Goal: Task Accomplishment & Management: Use online tool/utility

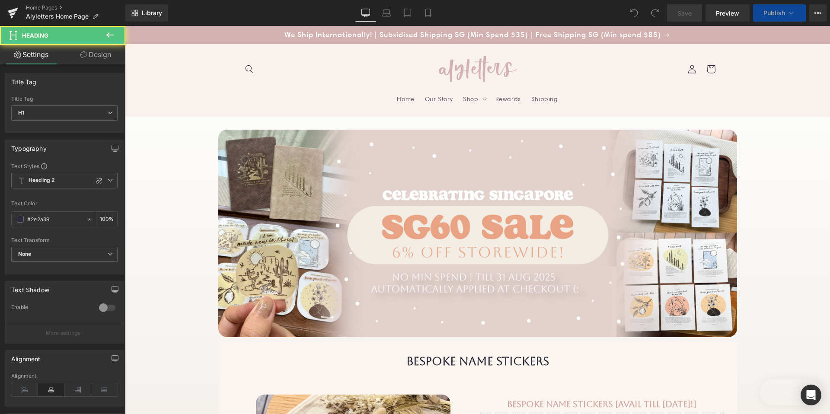
click at [477, 355] on div "Bespoke name stickers Heading" at bounding box center [478, 362] width 506 height 14
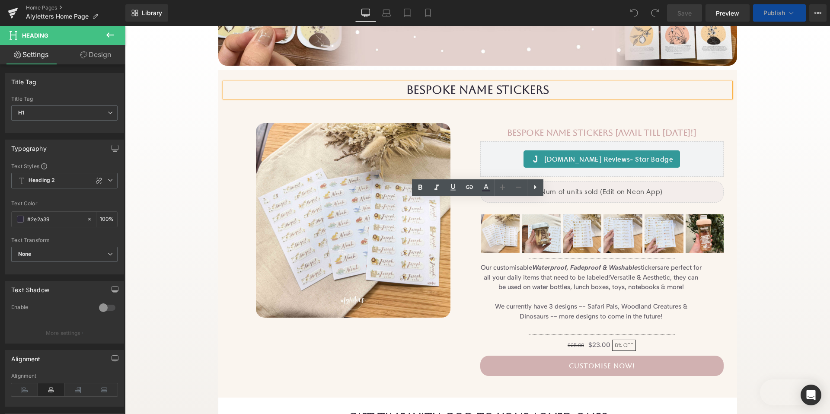
scroll to position [175, 0]
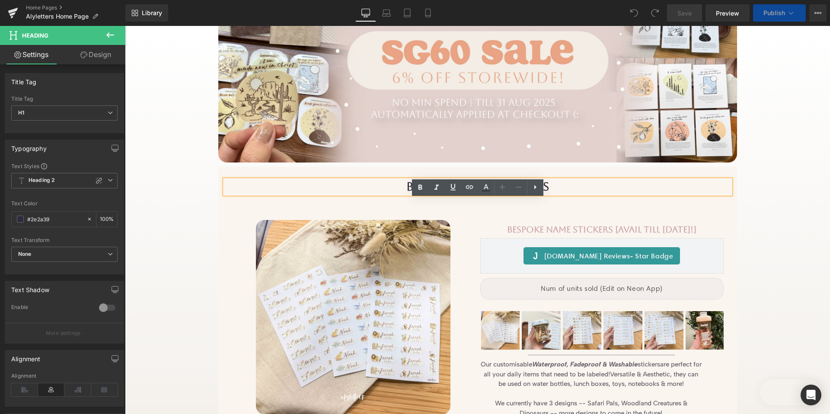
click at [278, 171] on div "Bespoke name stickers Heading Sale Off (P) Image Bespoke Name Stickers [AVAIL T…" at bounding box center [477, 331] width 519 height 328
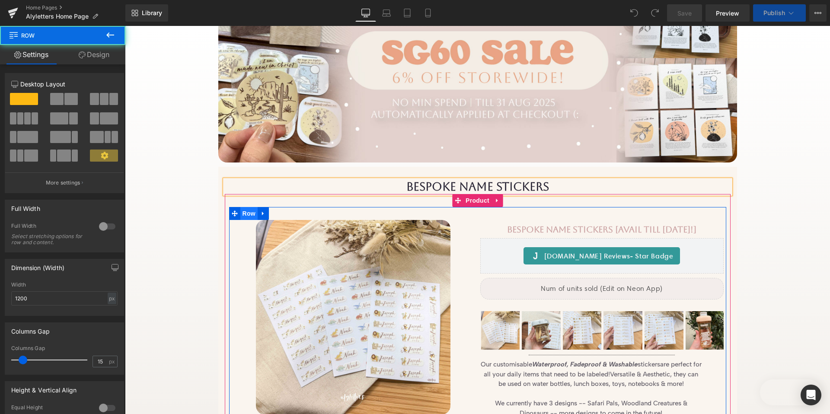
drag, startPoint x: 248, startPoint y: 215, endPoint x: 249, endPoint y: 186, distance: 29.0
click at [248, 215] on div "Sale Off (P) Image Bespoke Name Stickers [AVAIL TILL [DATE]!] (P) Title [DOMAIN…" at bounding box center [477, 342] width 497 height 271
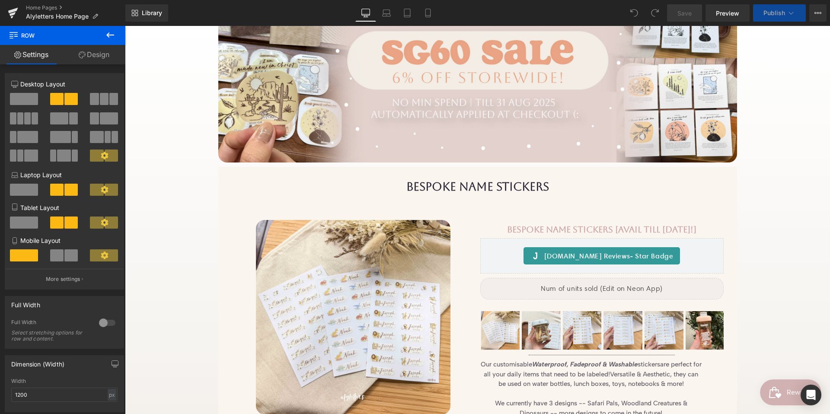
scroll to position [325, 0]
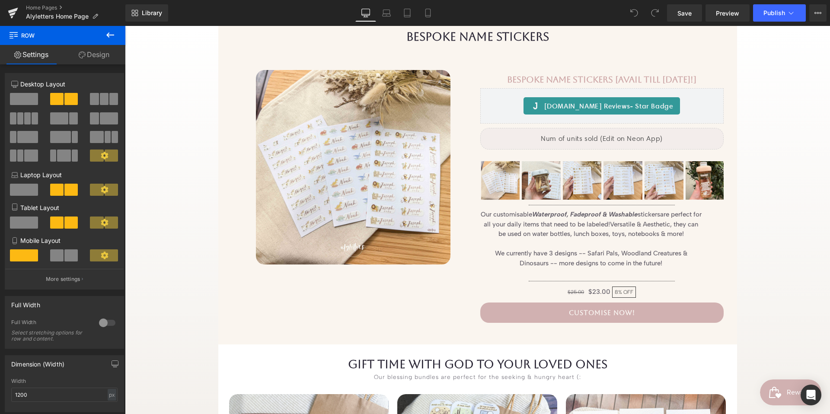
click at [380, 240] on div "Sale Off (P) Image Bespoke Name Stickers [AVAIL TILL [DATE]!] (P) Title [DOMAIN…" at bounding box center [477, 192] width 497 height 271
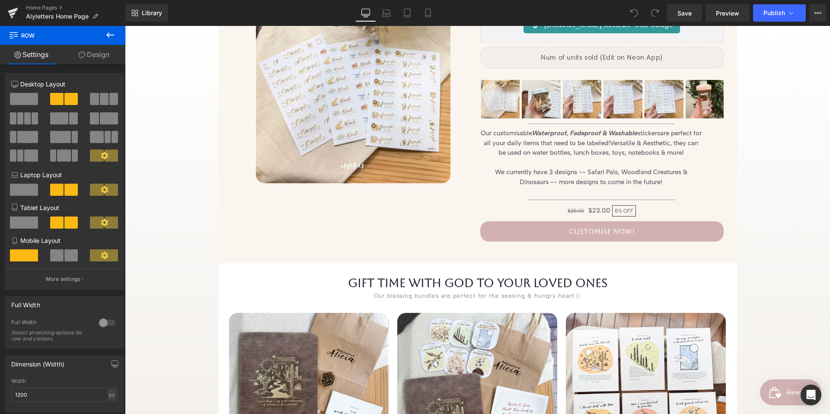
scroll to position [299, 0]
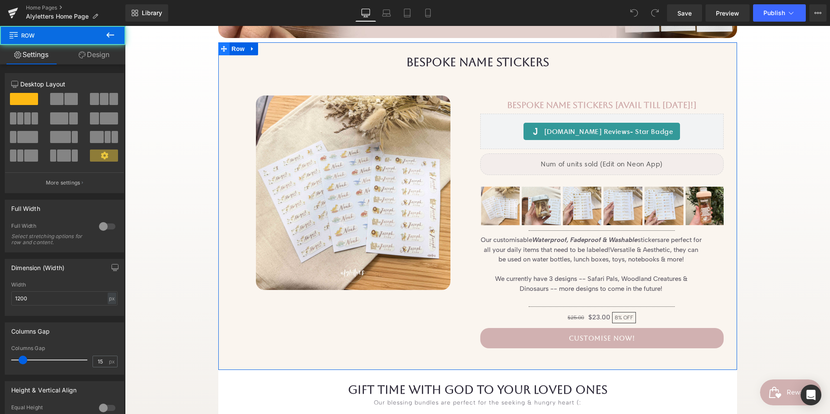
click at [223, 49] on div "Bespoke name stickers Heading Sale Off (P) Image Bespoke Name Stickers [AVAIL T…" at bounding box center [477, 206] width 519 height 328
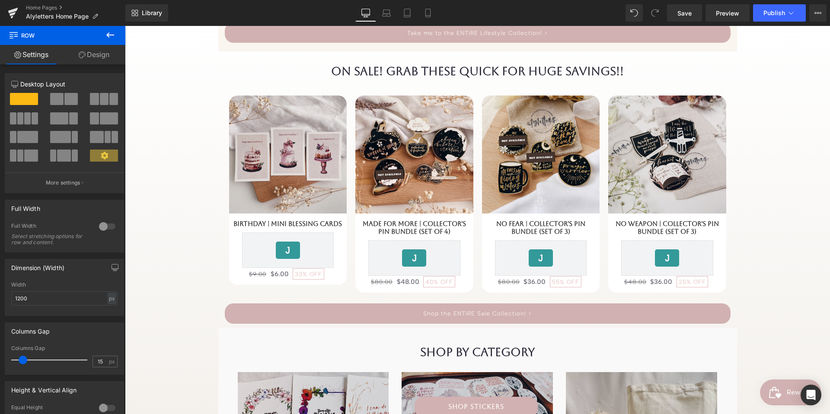
scroll to position [4547, 0]
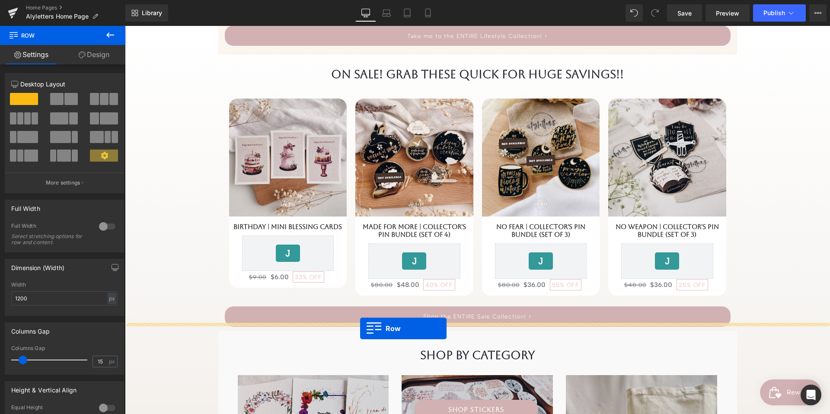
drag, startPoint x: 224, startPoint y: 49, endPoint x: 360, endPoint y: 328, distance: 311.0
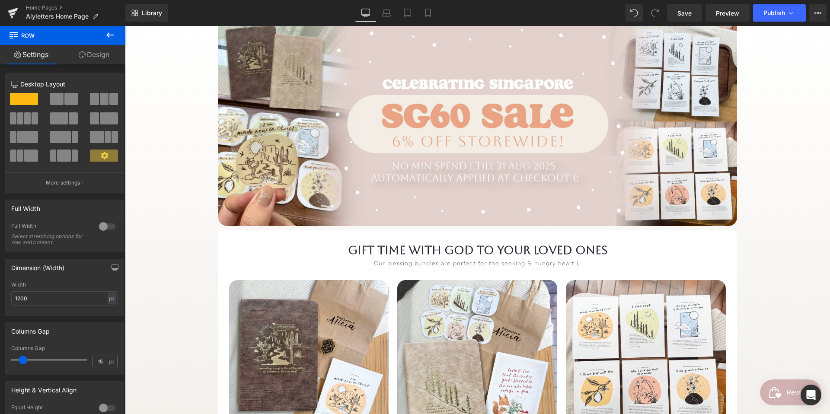
scroll to position [112, 0]
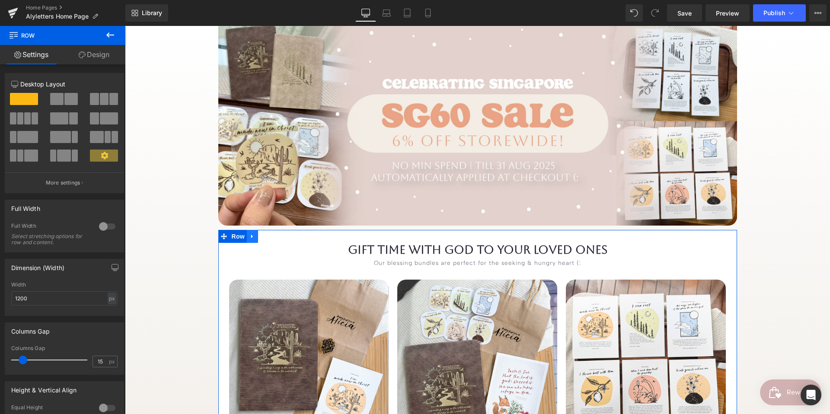
click at [253, 237] on icon at bounding box center [253, 237] width 6 height 6
click at [262, 236] on icon at bounding box center [264, 237] width 6 height 6
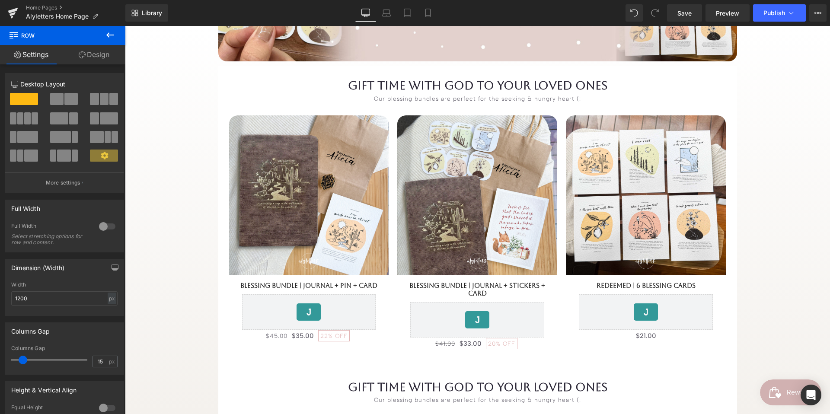
scroll to position [289, 0]
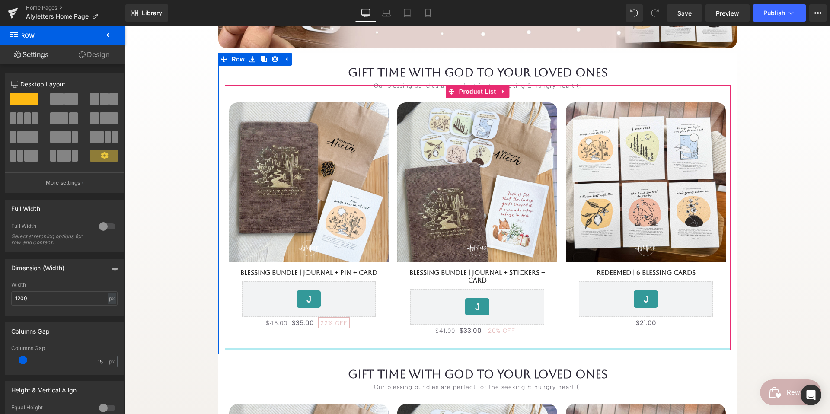
click at [277, 349] on div at bounding box center [478, 349] width 506 height 2
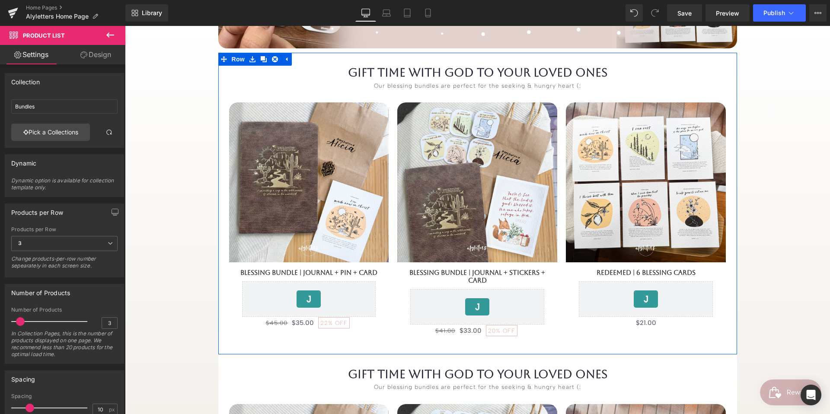
click at [221, 349] on div "gift time with God to your loved ones Heading Our blessing bundles are perfect …" at bounding box center [477, 208] width 519 height 284
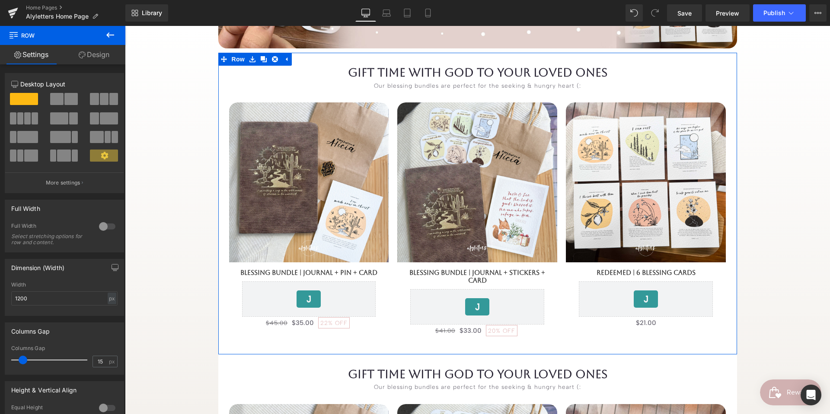
drag, startPoint x: 90, startPoint y: 50, endPoint x: 98, endPoint y: 118, distance: 68.8
click at [90, 50] on link "Design" at bounding box center [94, 54] width 63 height 19
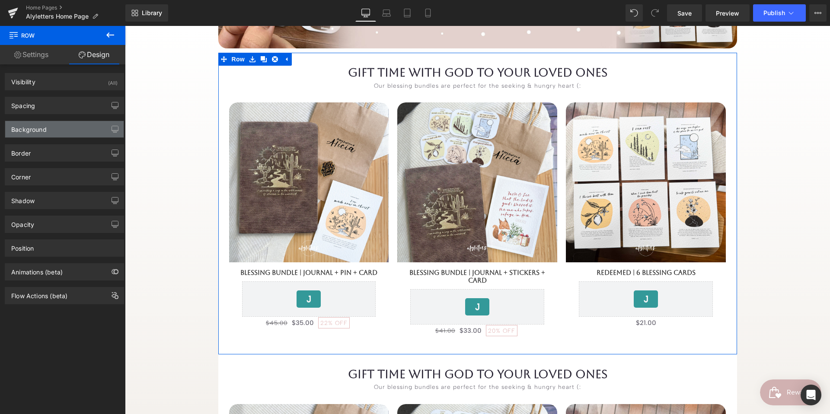
click at [77, 134] on div "Background" at bounding box center [64, 129] width 118 height 16
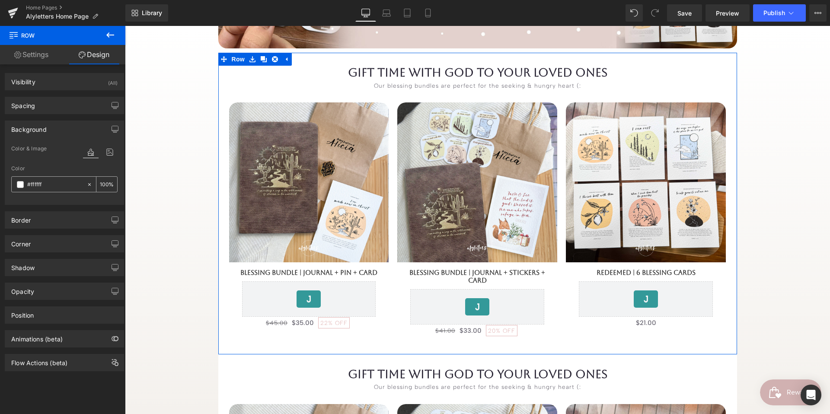
click at [19, 183] on span at bounding box center [20, 184] width 7 height 7
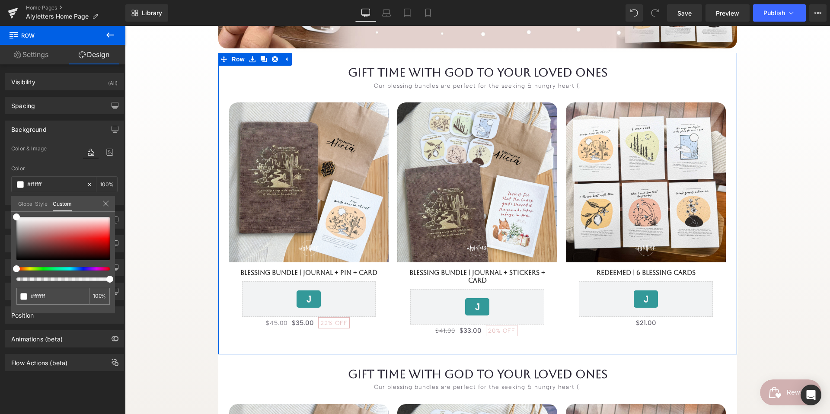
drag, startPoint x: 51, startPoint y: 216, endPoint x: 51, endPoint y: 224, distance: 7.4
click at [51, 221] on div "#ffffff 100 %" at bounding box center [63, 217] width 104 height 10
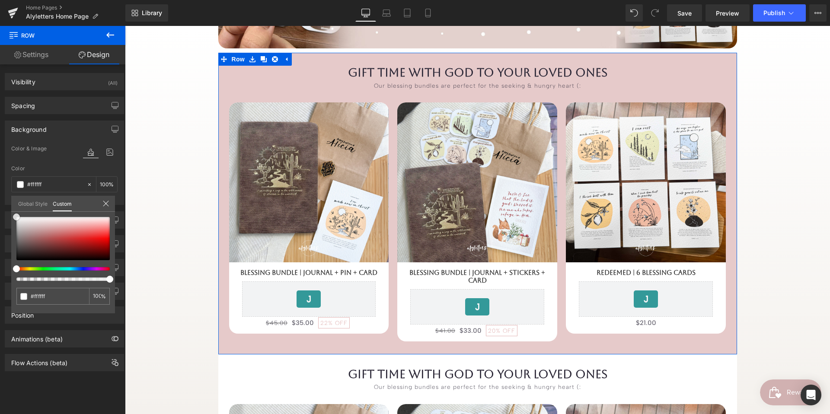
click at [51, 224] on div at bounding box center [62, 238] width 93 height 43
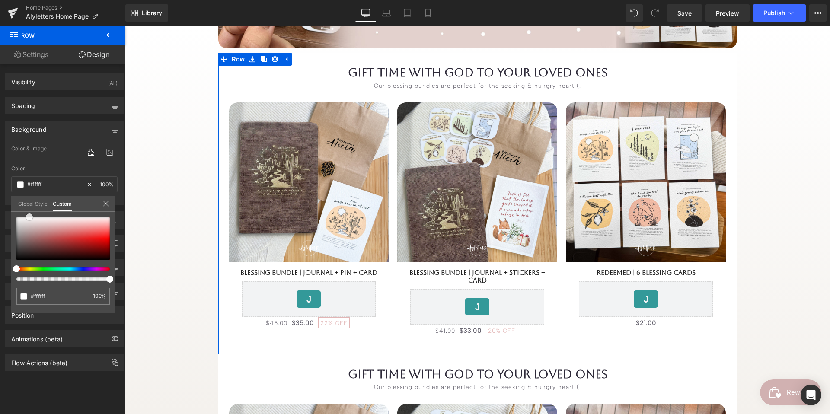
drag, startPoint x: 51, startPoint y: 224, endPoint x: 29, endPoint y: 214, distance: 24.0
click at [29, 214] on span at bounding box center [29, 217] width 7 height 7
drag, startPoint x: 19, startPoint y: 269, endPoint x: 27, endPoint y: 234, distance: 36.4
click at [23, 269] on span at bounding box center [24, 269] width 7 height 7
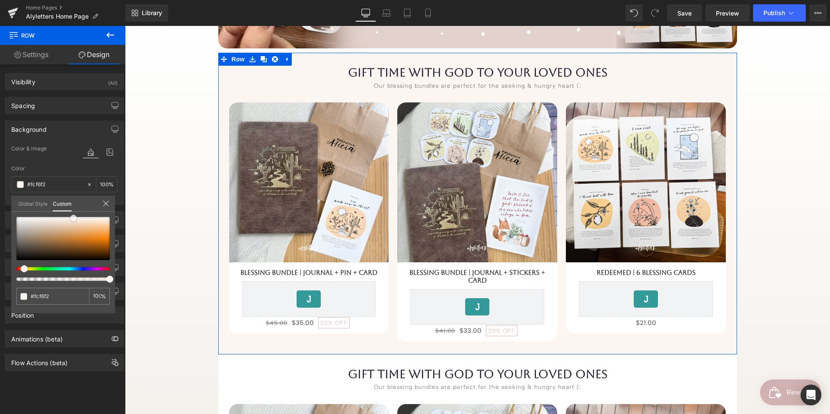
drag, startPoint x: 29, startPoint y: 220, endPoint x: 73, endPoint y: 221, distance: 44.1
click at [73, 221] on span at bounding box center [73, 218] width 7 height 7
click at [27, 268] on span at bounding box center [29, 269] width 7 height 7
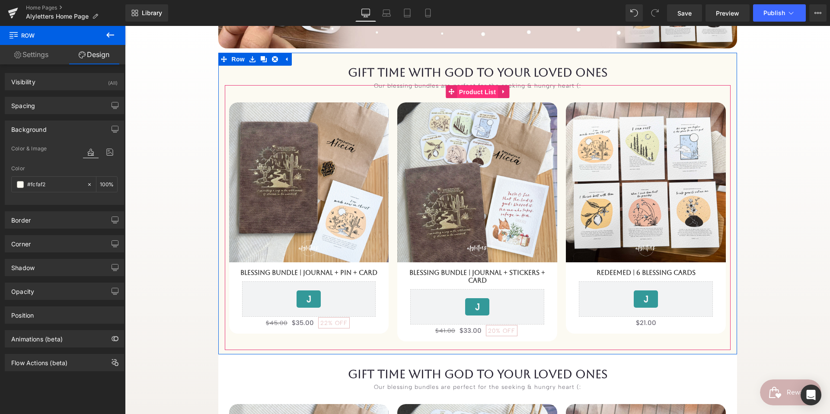
click at [485, 92] on span "Product List" at bounding box center [477, 92] width 41 height 13
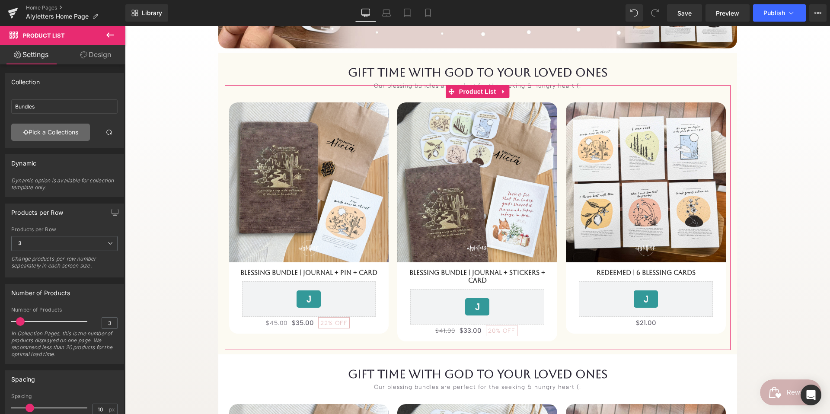
click at [46, 132] on link "Pick a Collections" at bounding box center [50, 132] width 79 height 17
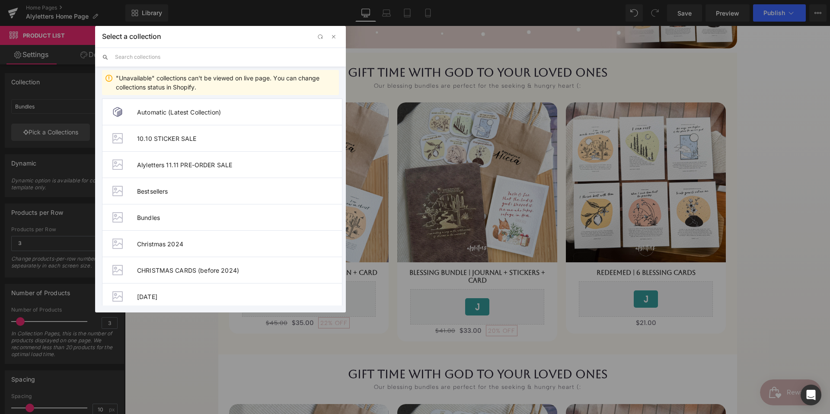
click at [0, 0] on input "text" at bounding box center [0, 0] width 0 height 0
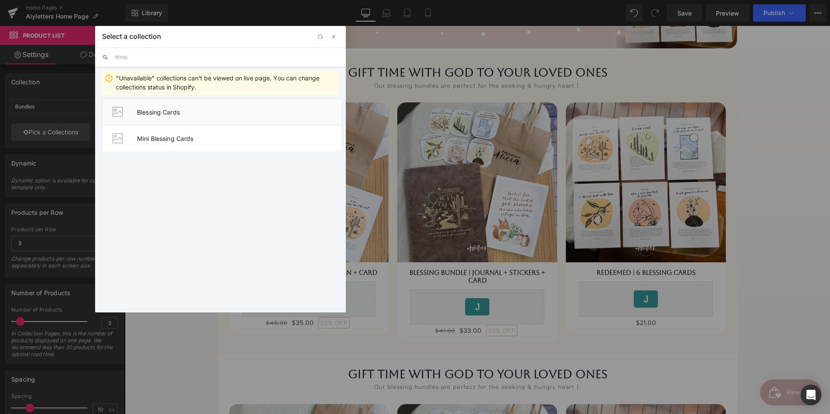
type input "bless"
click at [165, 116] on li "Blessing Cards" at bounding box center [222, 112] width 240 height 26
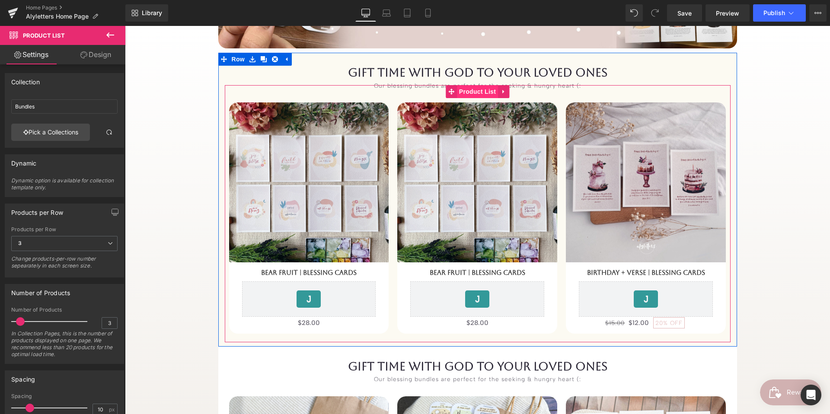
click at [483, 90] on span "Product List" at bounding box center [477, 91] width 41 height 13
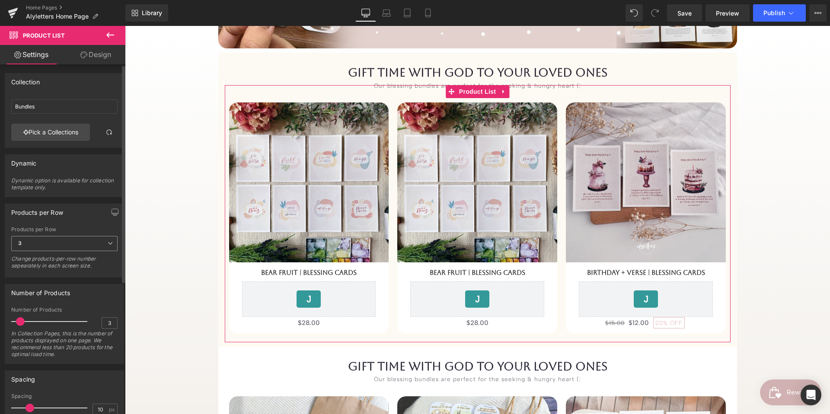
click at [111, 244] on span "3" at bounding box center [64, 243] width 106 height 15
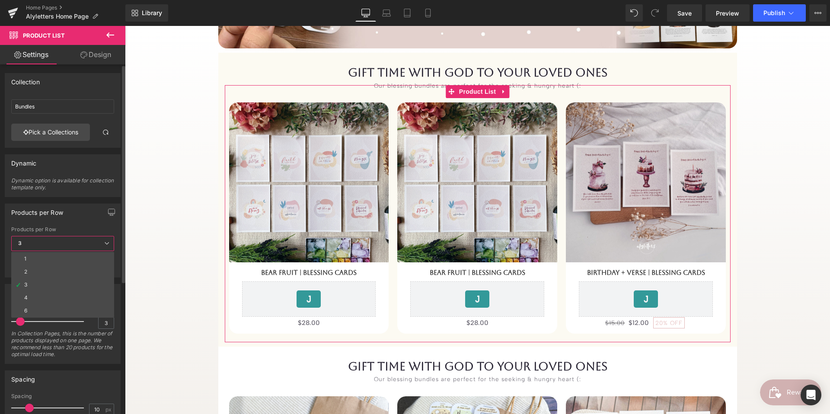
click at [67, 296] on li "4" at bounding box center [62, 297] width 103 height 13
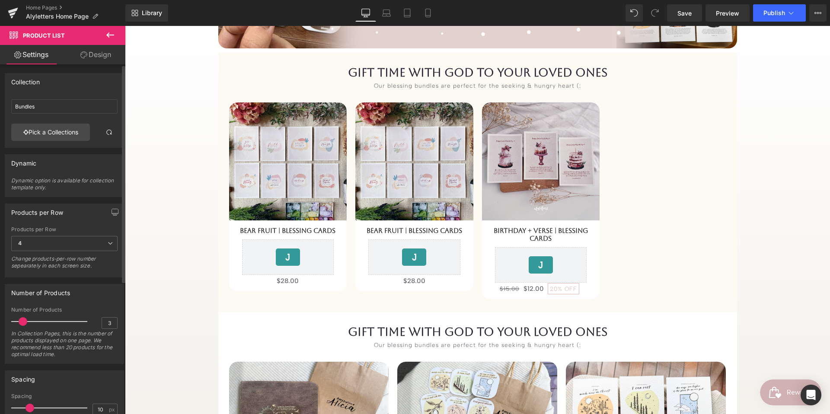
click at [25, 322] on span at bounding box center [23, 321] width 9 height 9
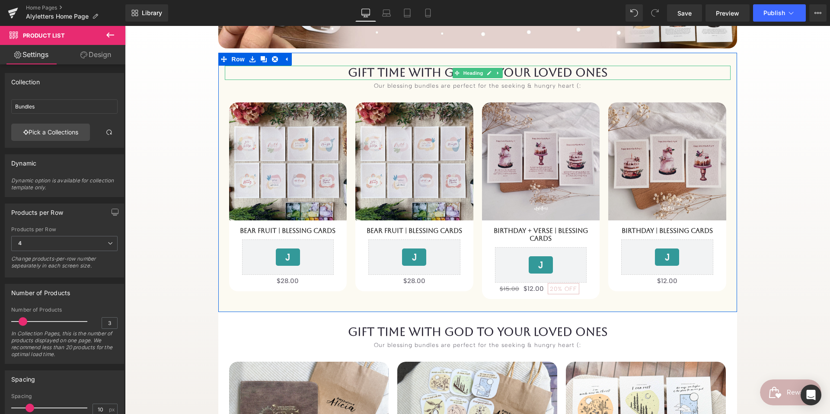
click at [440, 73] on h1 "gift time with God to your loved ones" at bounding box center [478, 73] width 506 height 14
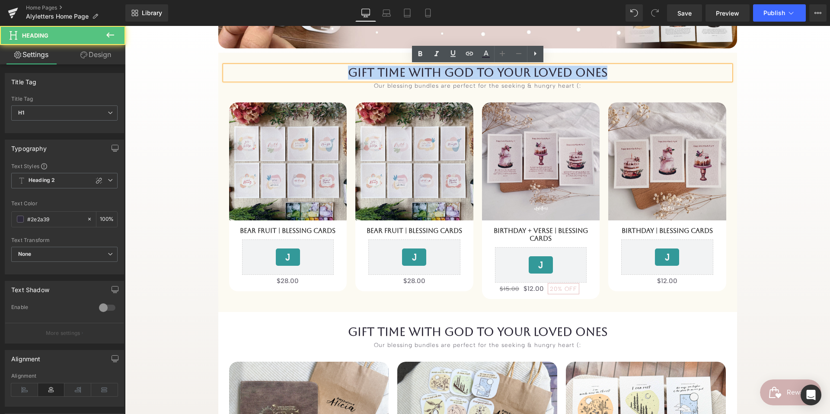
drag, startPoint x: 352, startPoint y: 72, endPoint x: 654, endPoint y: 75, distance: 301.4
click at [654, 75] on h1 "gift time with God to your loved ones" at bounding box center [478, 73] width 506 height 14
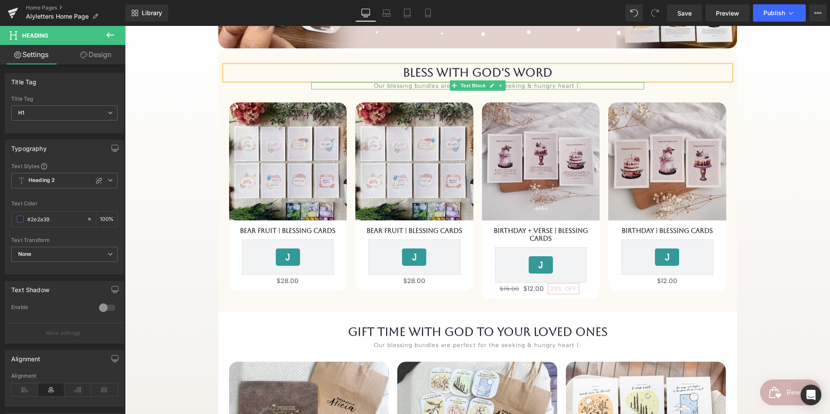
click at [546, 84] on div "Our blessing bundles are perfect for the seeking & hungry heart (:" at bounding box center [477, 86] width 333 height 8
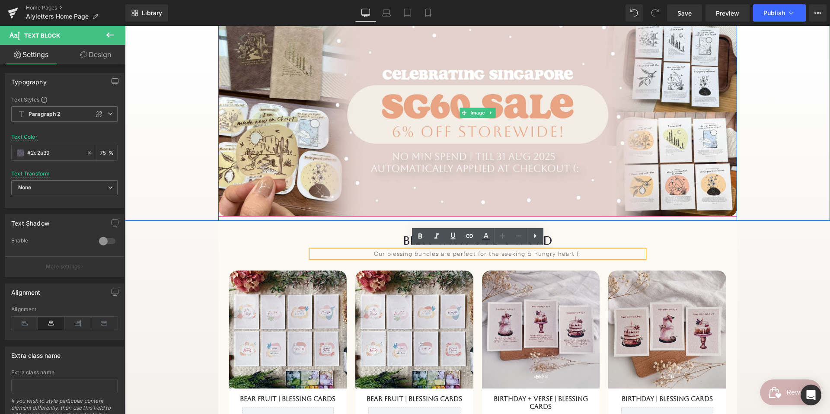
scroll to position [124, 0]
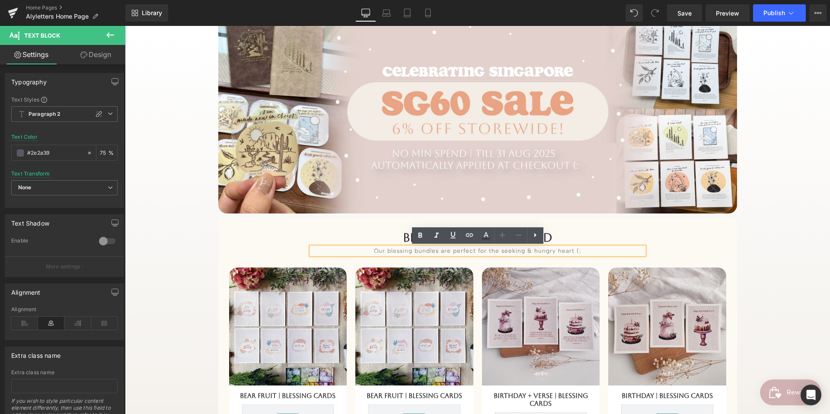
click at [391, 247] on div "Our blessing bundles are perfect for the seeking & hungry heart (:" at bounding box center [477, 251] width 333 height 8
drag, startPoint x: 392, startPoint y: 248, endPoint x: 608, endPoint y: 248, distance: 216.2
click at [608, 248] on div "Our blessing bundles are perfect for the seeking & hungry heart (:" at bounding box center [477, 251] width 333 height 8
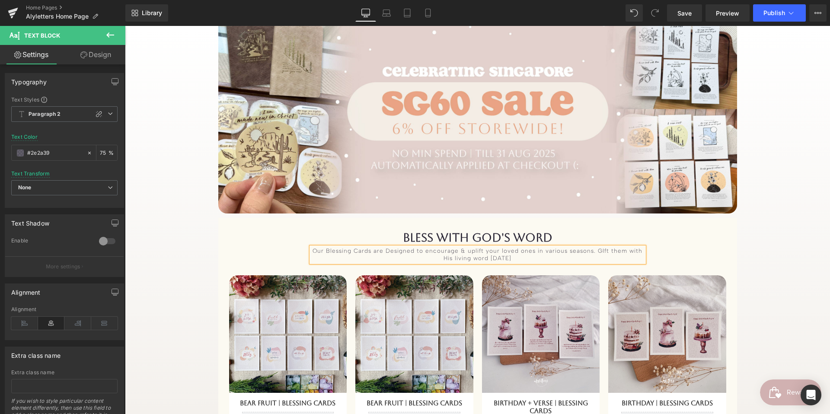
click at [601, 251] on div "Our Blessing Cards are Designed to encourage & uplift your loved ones in variou…" at bounding box center [477, 254] width 333 height 15
click at [612, 257] on div "Our Blessing Cards are Designed to encourage & uplift your loved ones in variou…" at bounding box center [477, 254] width 333 height 15
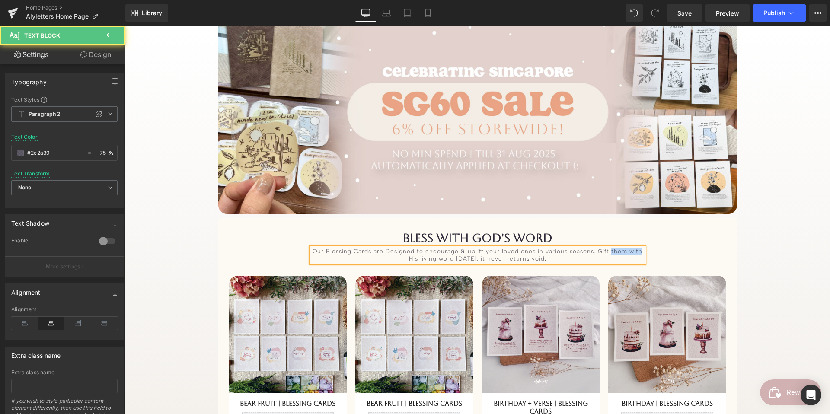
drag, startPoint x: 610, startPoint y: 251, endPoint x: 641, endPoint y: 251, distance: 31.1
click at [641, 251] on div "Our Blessing Cards are Designed to encourage & uplift your loved ones in variou…" at bounding box center [477, 255] width 333 height 15
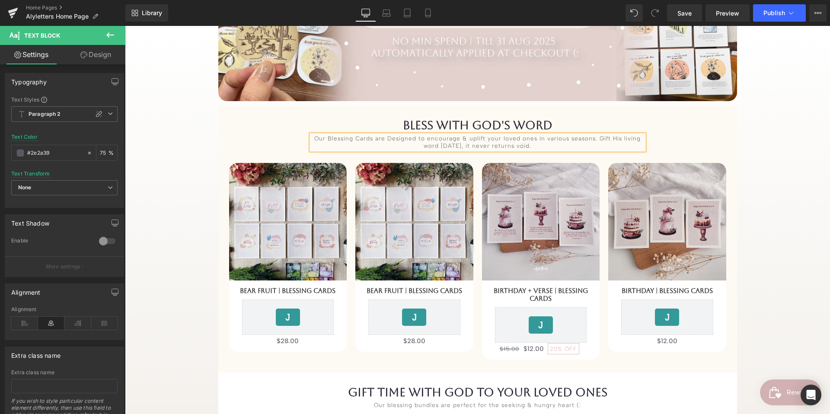
scroll to position [240, 0]
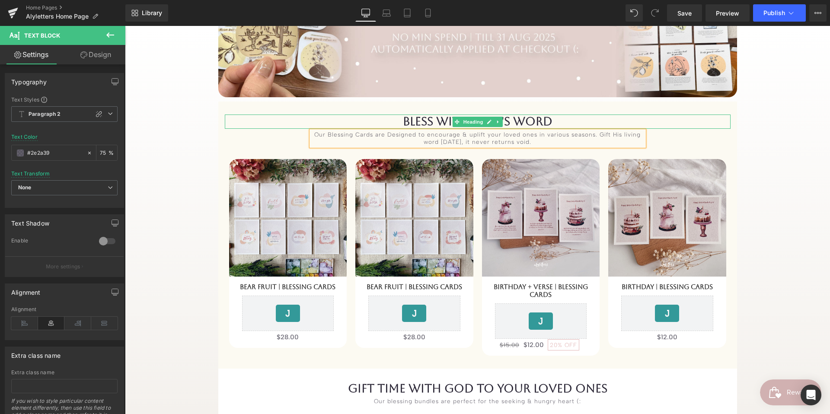
click at [553, 121] on h1 "BLESS WITH GOD'S WORD" at bounding box center [478, 122] width 506 height 14
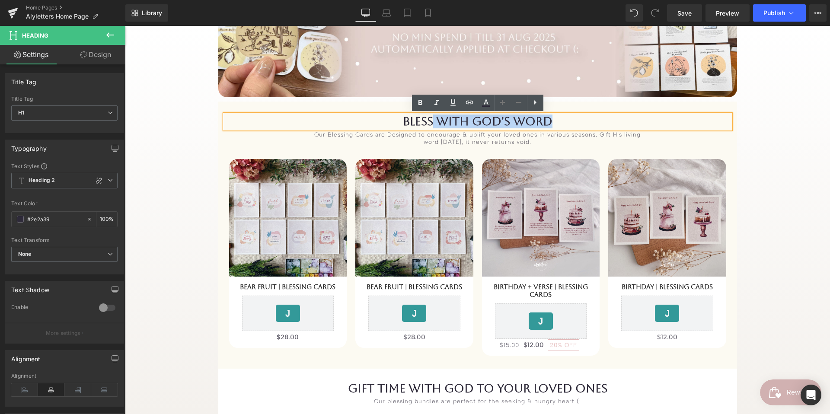
drag, startPoint x: 555, startPoint y: 121, endPoint x: 433, endPoint y: 119, distance: 122.0
click at [433, 119] on h1 "BLESS WITH GOD'S WORD" at bounding box center [478, 122] width 506 height 14
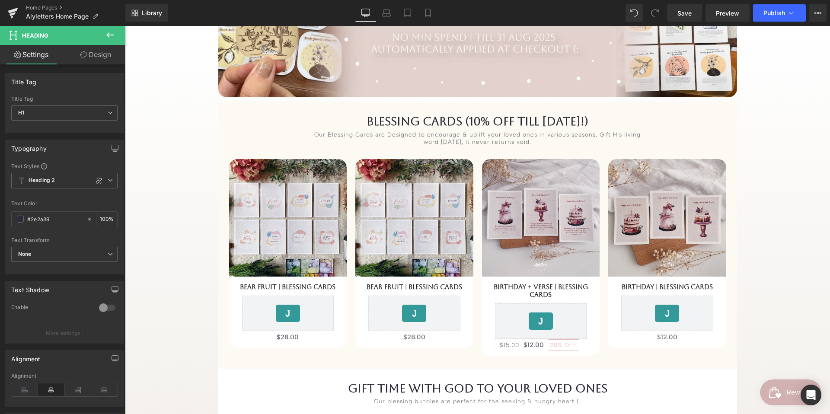
click at [109, 34] on icon at bounding box center [110, 35] width 10 height 10
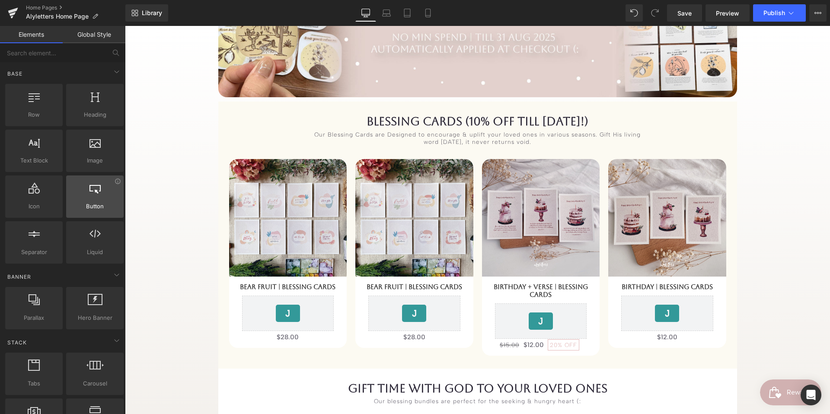
click at [96, 211] on span "Button" at bounding box center [95, 206] width 52 height 9
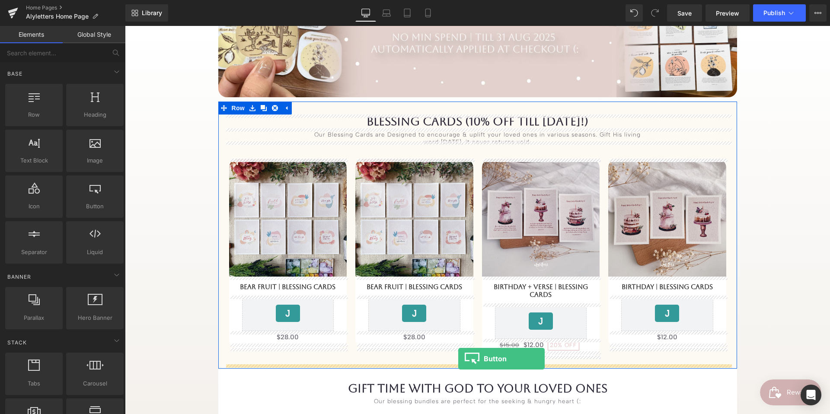
drag, startPoint x: 220, startPoint y: 231, endPoint x: 458, endPoint y: 359, distance: 270.3
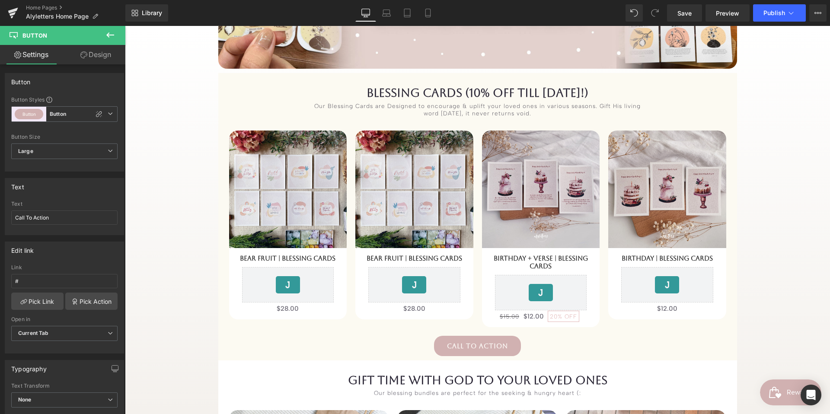
scroll to position [327, 0]
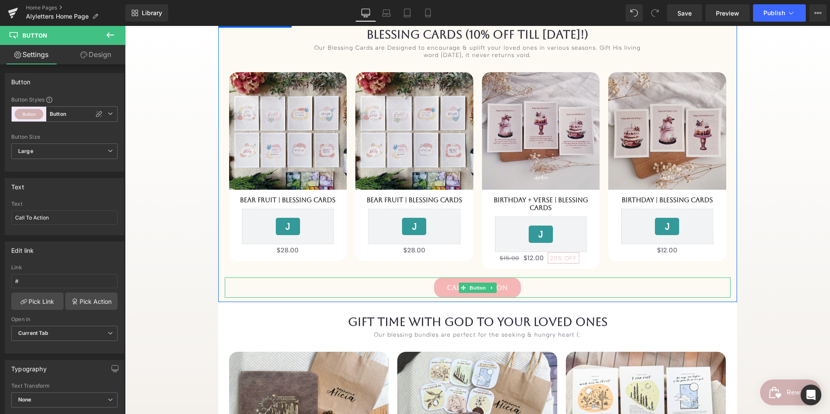
click at [499, 284] on link "Call To Action" at bounding box center [477, 288] width 87 height 20
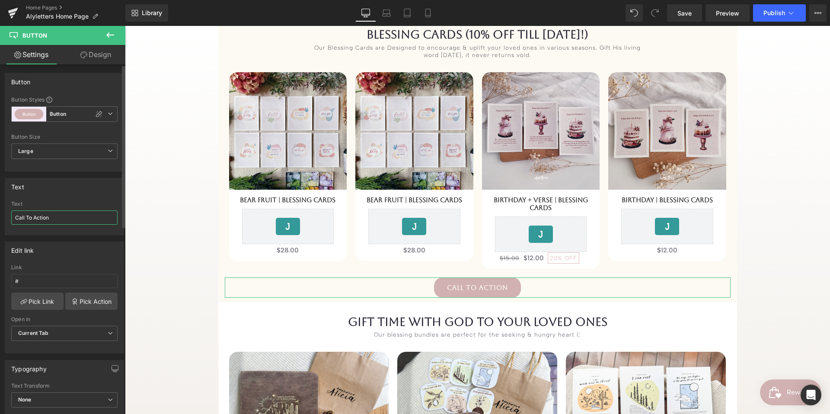
drag, startPoint x: 55, startPoint y: 218, endPoint x: 0, endPoint y: 210, distance: 55.4
click at [0, 210] on div "Text Call To Action Text Call To Action" at bounding box center [64, 204] width 129 height 64
type input "Browsre more blessing cards"
click at [48, 280] on input "#" at bounding box center [64, 281] width 106 height 14
click at [49, 298] on link "Pick Link" at bounding box center [37, 301] width 52 height 17
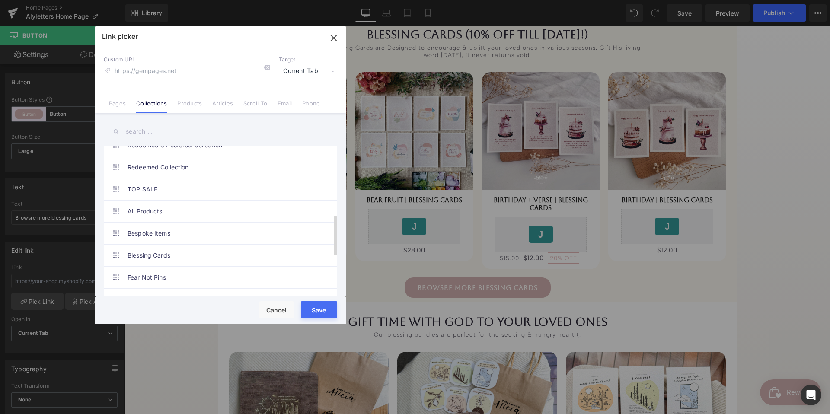
scroll to position [256, 0]
click at [0, 0] on link "Blessing Cards" at bounding box center [0, 0] width 0 height 0
drag, startPoint x: 326, startPoint y: 310, endPoint x: 31, endPoint y: 326, distance: 295.4
click at [0, 0] on button "Save" at bounding box center [0, 0] width 0 height 0
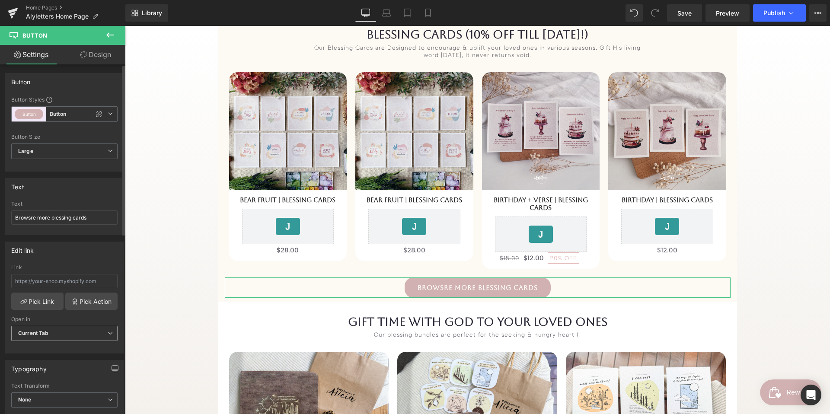
click at [37, 330] on b "Current Tab" at bounding box center [33, 333] width 31 height 6
click at [39, 361] on div "New Tab" at bounding box center [35, 362] width 22 height 6
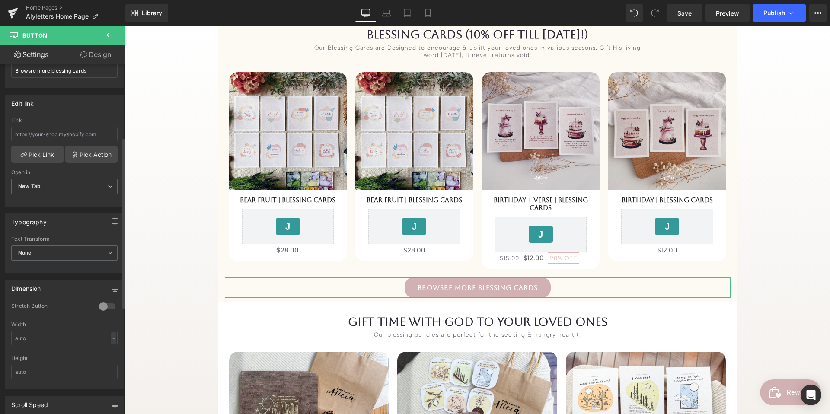
scroll to position [150, 0]
click at [97, 302] on div at bounding box center [107, 304] width 21 height 14
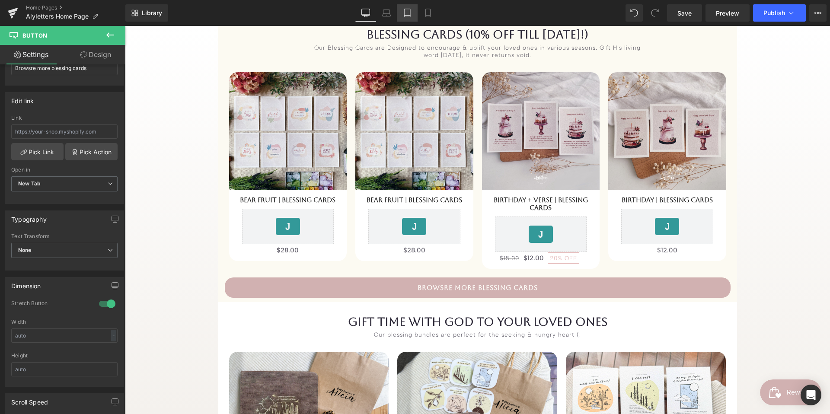
drag, startPoint x: 413, startPoint y: 16, endPoint x: 190, endPoint y: 13, distance: 223.1
click at [413, 16] on link "Tablet" at bounding box center [407, 12] width 21 height 17
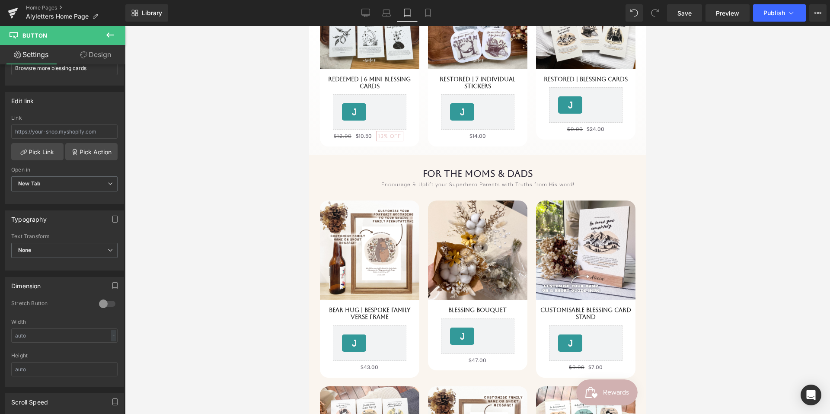
scroll to position [554, 0]
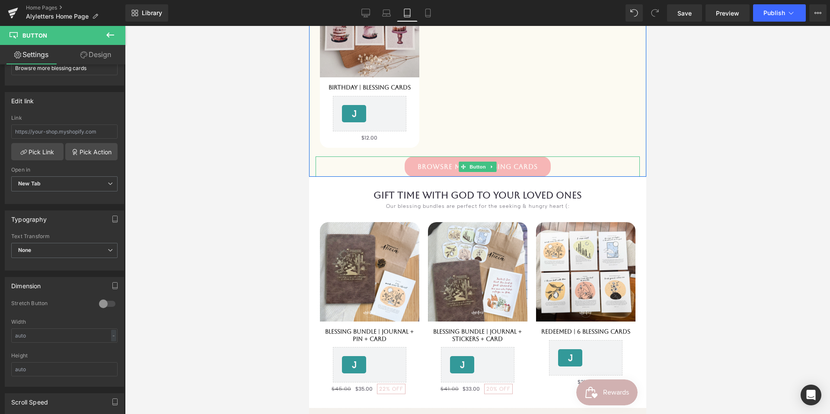
click at [459, 166] on span at bounding box center [462, 167] width 9 height 10
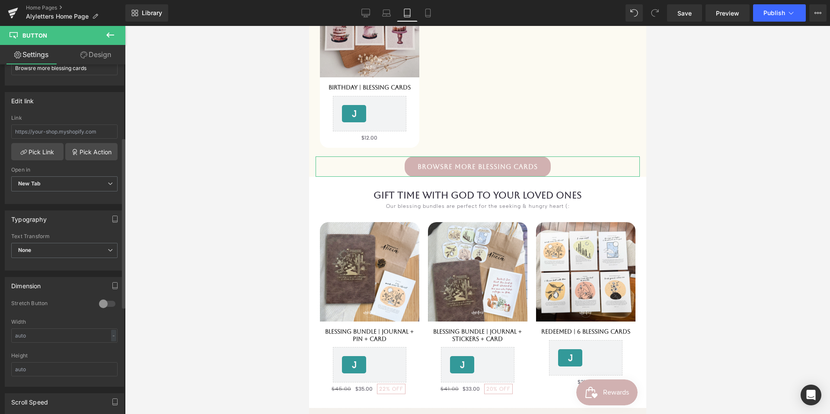
drag, startPoint x: 97, startPoint y: 303, endPoint x: 104, endPoint y: 298, distance: 8.8
click at [97, 303] on div at bounding box center [107, 304] width 21 height 14
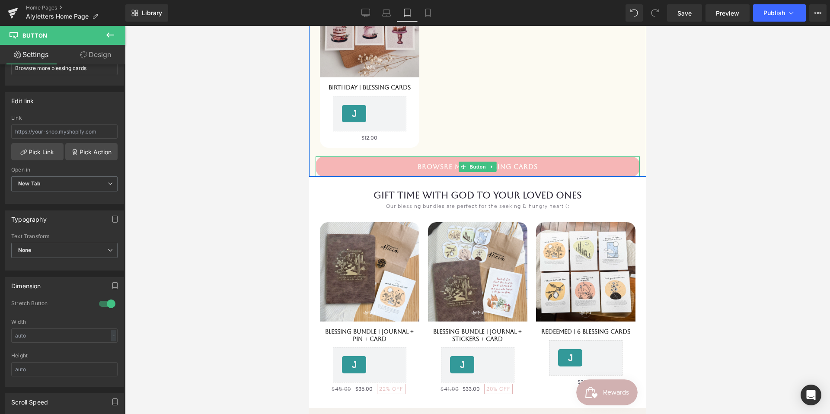
click at [442, 166] on link "Browsre more blessing cards" at bounding box center [477, 167] width 324 height 20
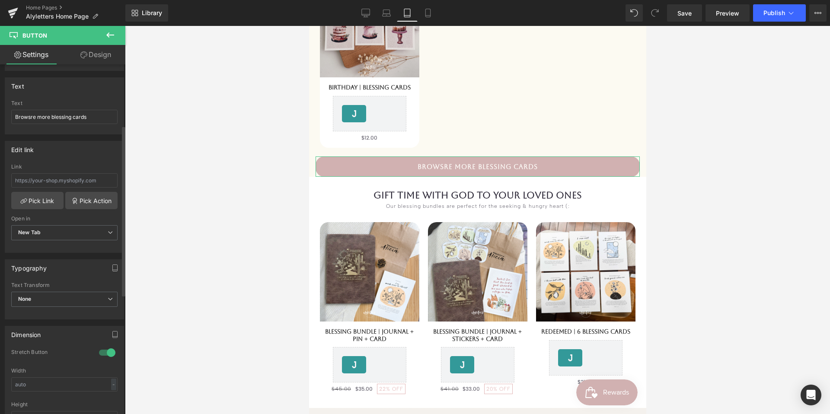
scroll to position [98, 0]
click at [32, 120] on input "Browsre more blessing cards" at bounding box center [64, 119] width 106 height 14
click at [93, 118] on input "Browse more blessing cards" at bounding box center [64, 119] width 106 height 14
type input "Browse more blessing card designs"
drag, startPoint x: 426, startPoint y: 10, endPoint x: 426, endPoint y: 16, distance: 6.5
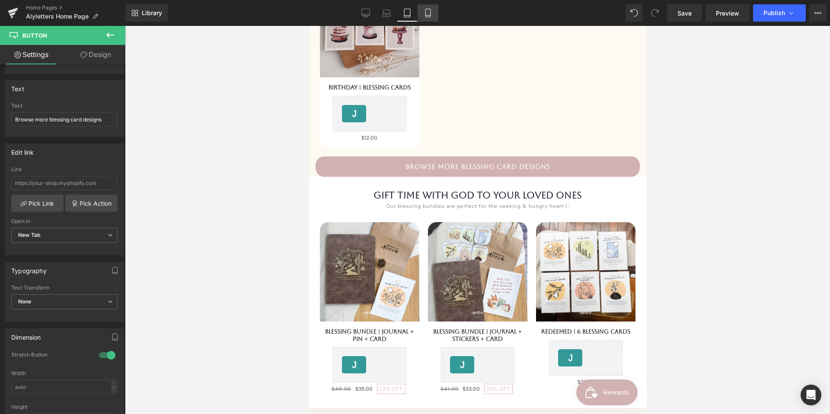
click at [426, 10] on icon at bounding box center [428, 13] width 9 height 9
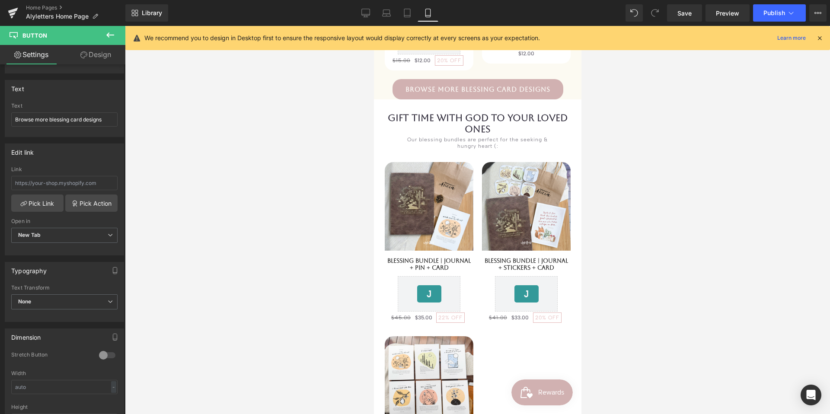
scroll to position [482, 0]
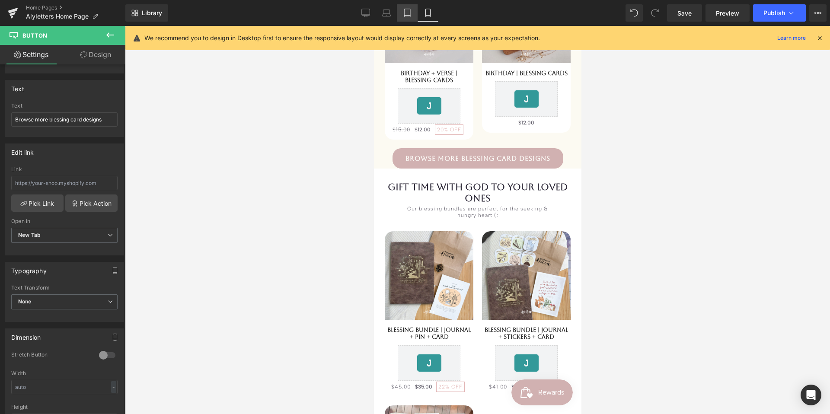
drag, startPoint x: 163, startPoint y: 110, endPoint x: 404, endPoint y: 13, distance: 260.7
click at [404, 12] on icon at bounding box center [407, 13] width 9 height 9
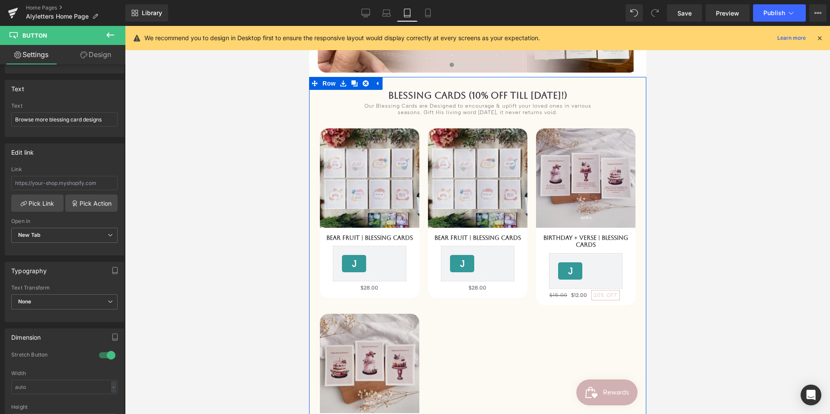
scroll to position [215, 0]
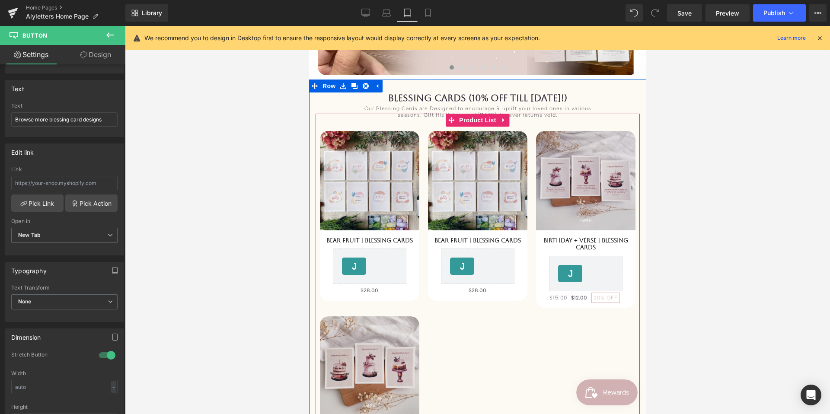
click at [376, 122] on div "Sale Off 2800 % (P) Image Bear Fruit | Blessing Cards (P) Title [DOMAIN_NAME] R…" at bounding box center [477, 304] width 324 height 381
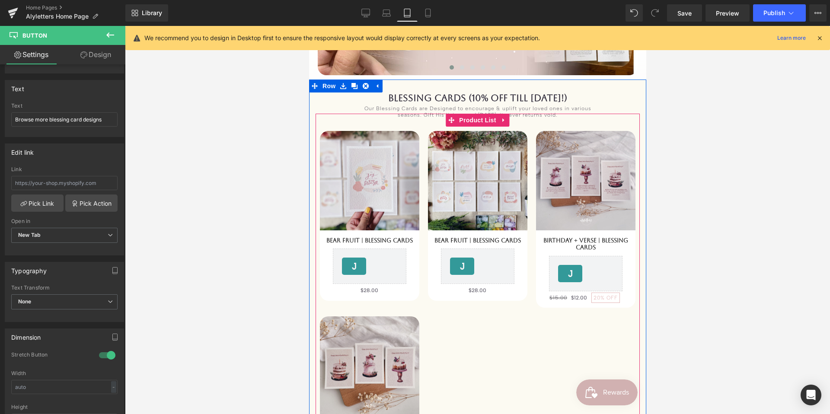
click at [486, 118] on span "Product List" at bounding box center [477, 120] width 41 height 13
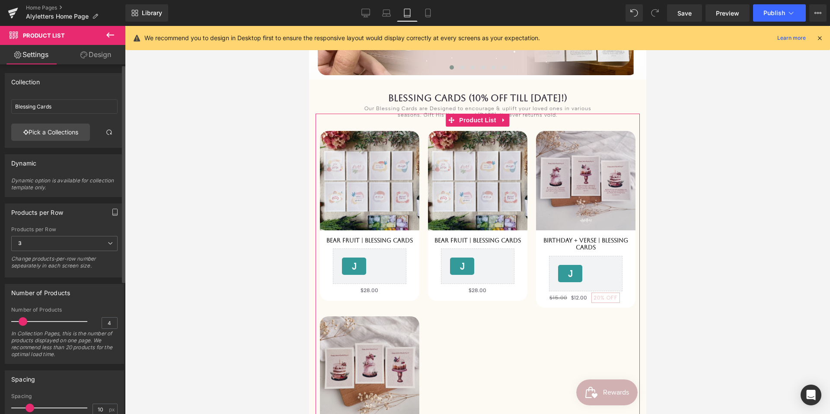
click at [112, 216] on button "button" at bounding box center [115, 212] width 14 height 16
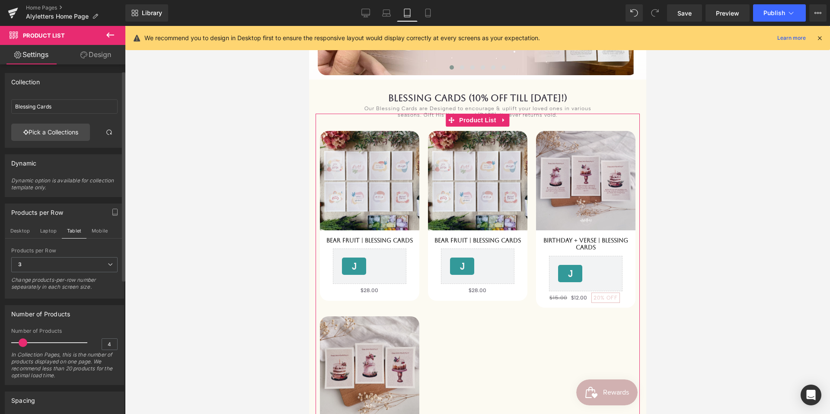
scroll to position [35, 0]
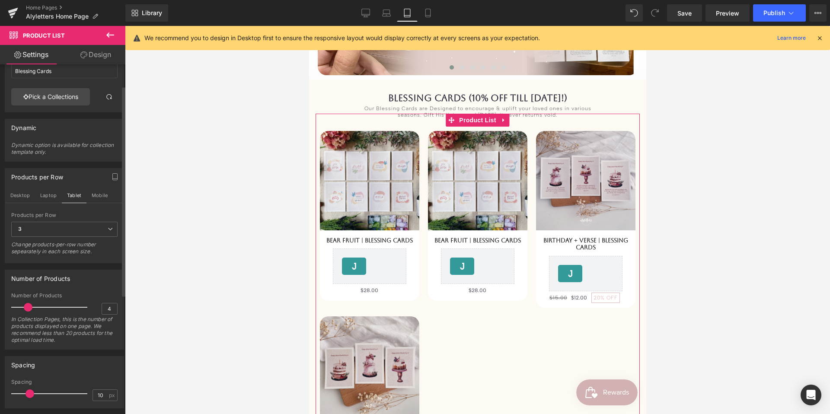
drag, startPoint x: 22, startPoint y: 304, endPoint x: 28, endPoint y: 304, distance: 5.2
click at [28, 304] on span at bounding box center [28, 307] width 9 height 9
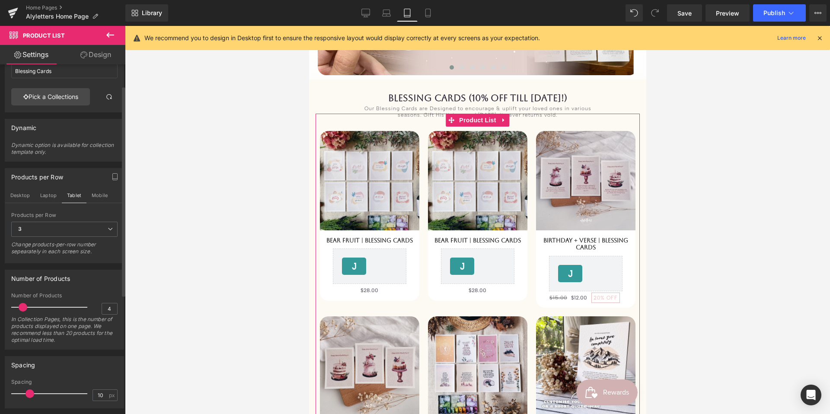
drag, startPoint x: 27, startPoint y: 310, endPoint x: 22, endPoint y: 311, distance: 4.5
click at [22, 311] on span at bounding box center [23, 307] width 9 height 9
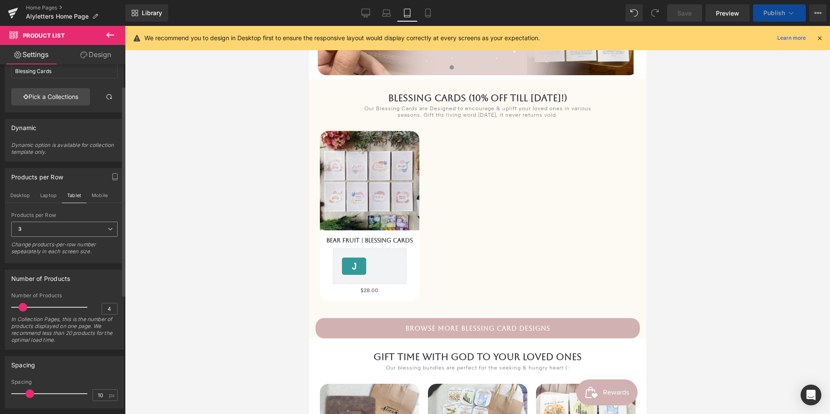
click at [67, 237] on span "3" at bounding box center [64, 229] width 106 height 15
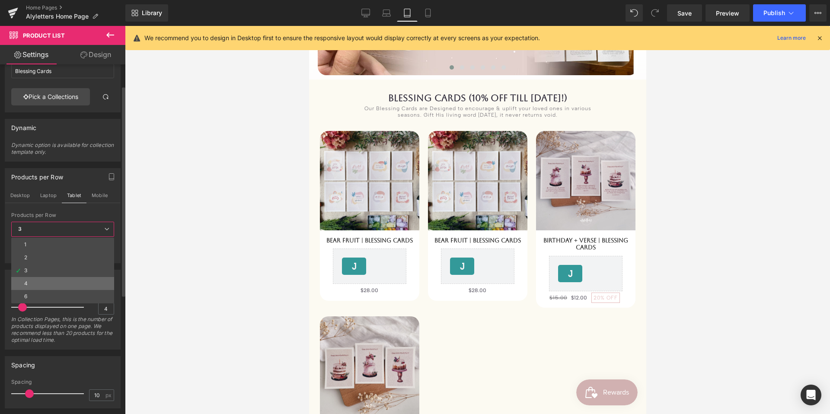
click at [51, 280] on li "4" at bounding box center [62, 283] width 103 height 13
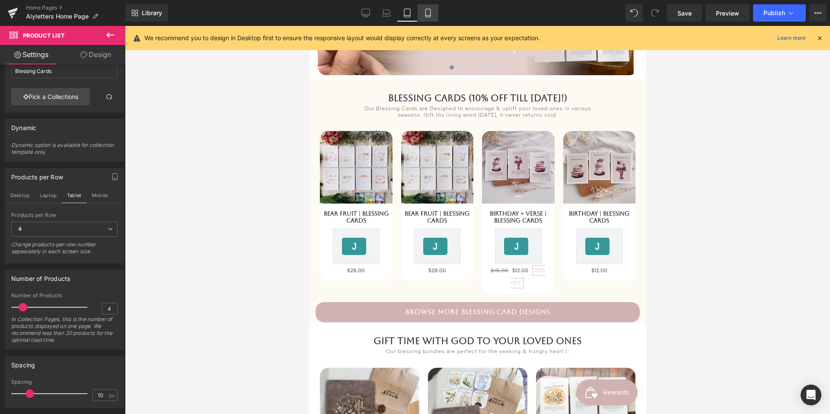
click at [431, 14] on icon at bounding box center [428, 13] width 9 height 9
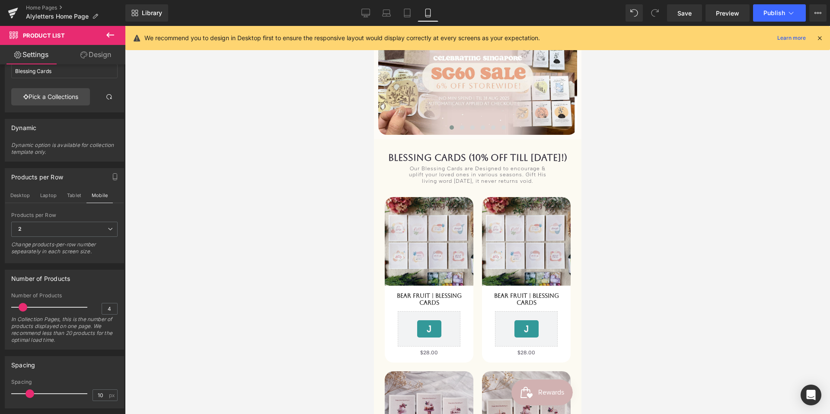
scroll to position [75, 0]
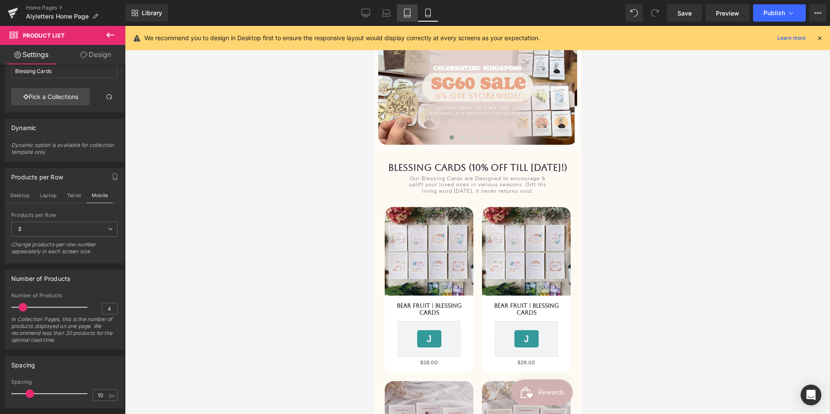
click at [406, 14] on icon at bounding box center [407, 13] width 9 height 9
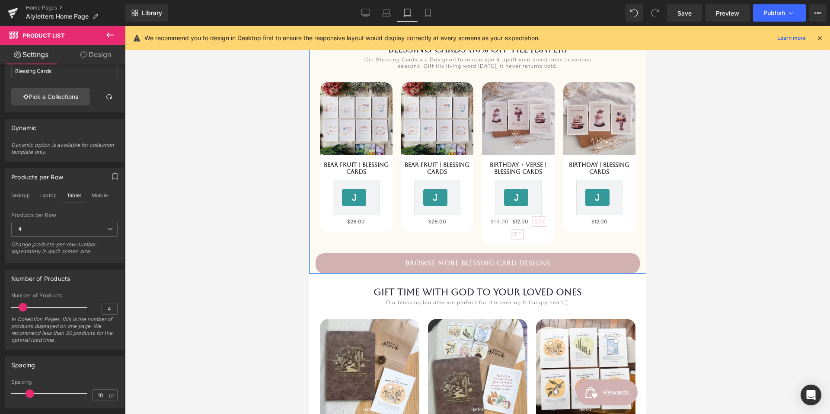
scroll to position [265, 0]
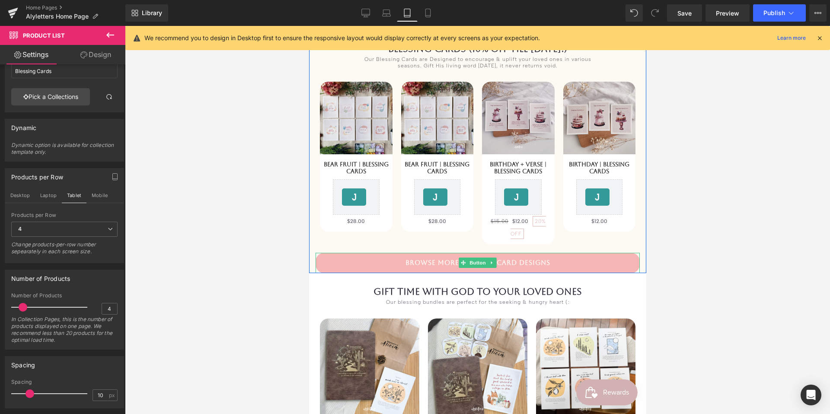
click at [510, 260] on link "Browse more blessing card designs" at bounding box center [477, 263] width 324 height 20
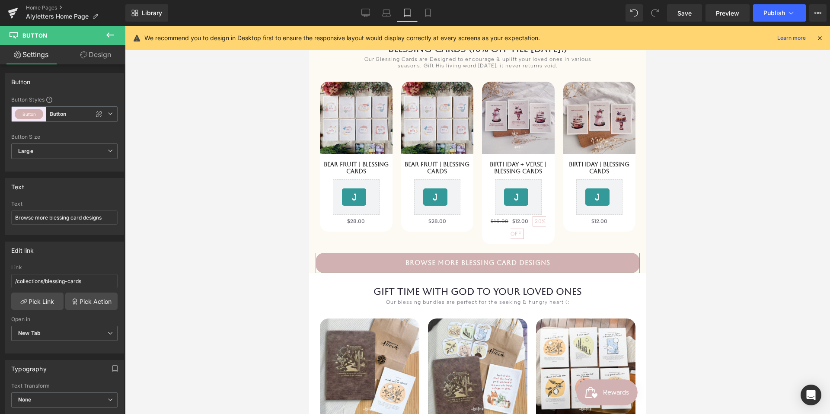
drag, startPoint x: 96, startPoint y: 58, endPoint x: 79, endPoint y: 109, distance: 53.2
click at [96, 58] on link "Design" at bounding box center [95, 54] width 63 height 19
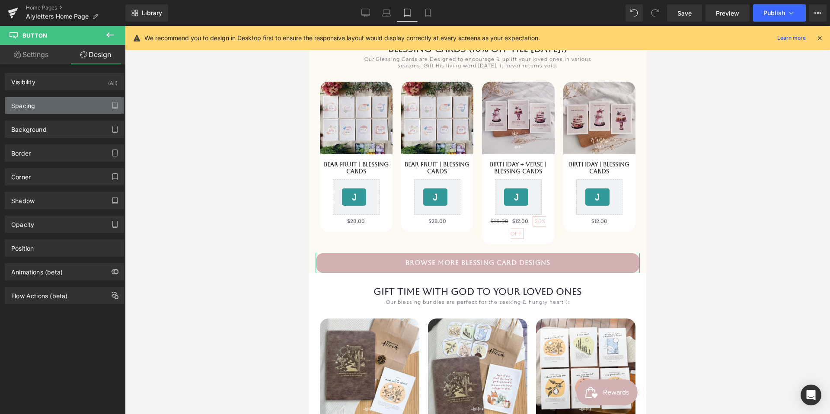
click at [79, 109] on div "Spacing" at bounding box center [64, 105] width 118 height 16
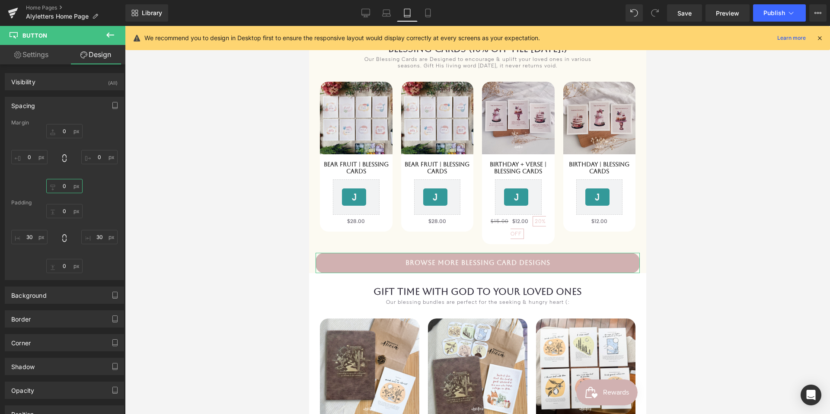
click at [66, 190] on input "text" at bounding box center [64, 186] width 36 height 14
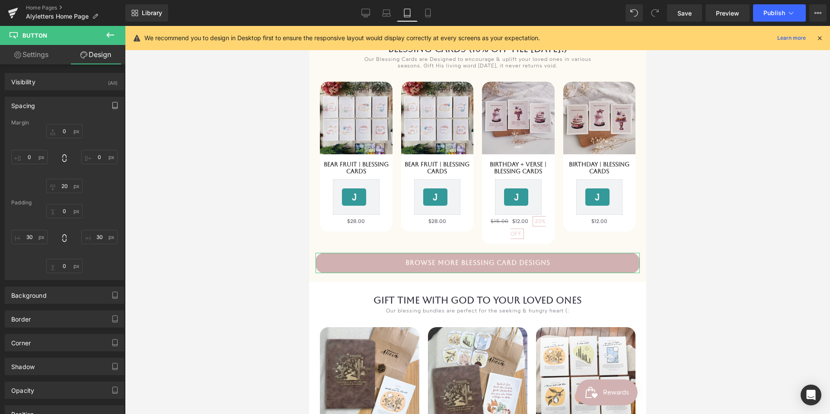
click at [108, 101] on button "button" at bounding box center [115, 105] width 14 height 16
click at [96, 122] on button "Mobile" at bounding box center [99, 124] width 26 height 15
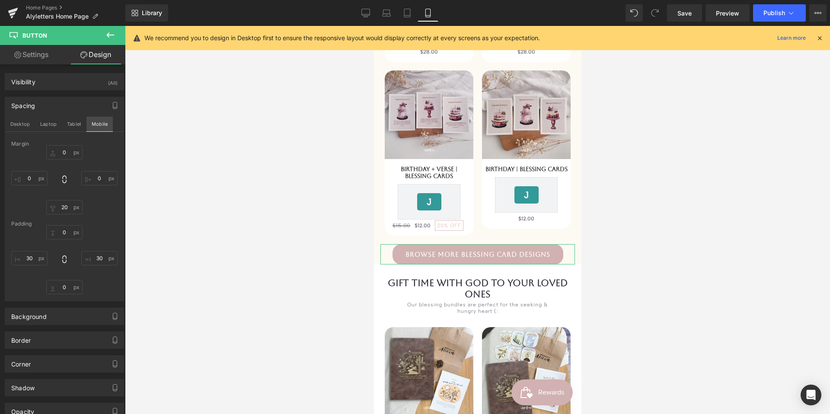
scroll to position [386, 0]
click at [62, 209] on input "20" at bounding box center [64, 207] width 36 height 14
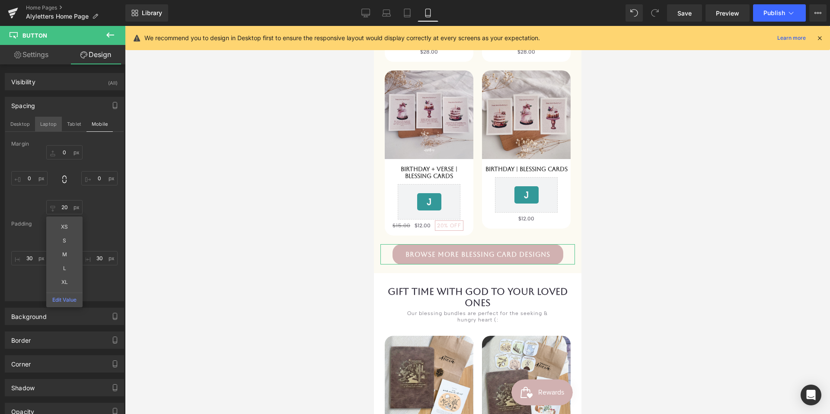
click at [51, 124] on button "Laptop" at bounding box center [48, 124] width 27 height 15
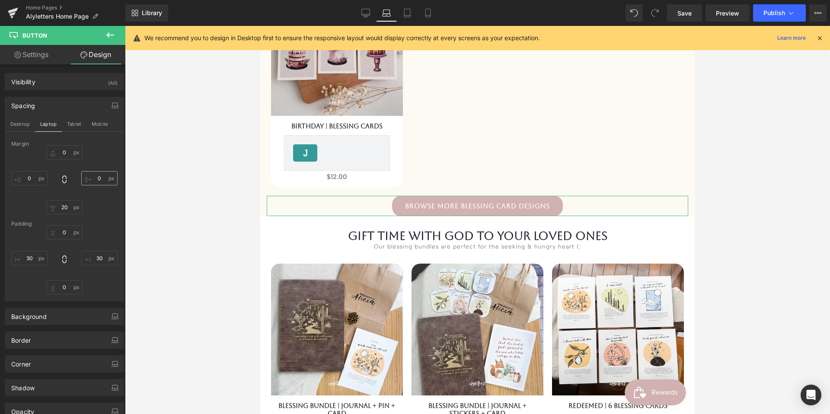
scroll to position [538, 0]
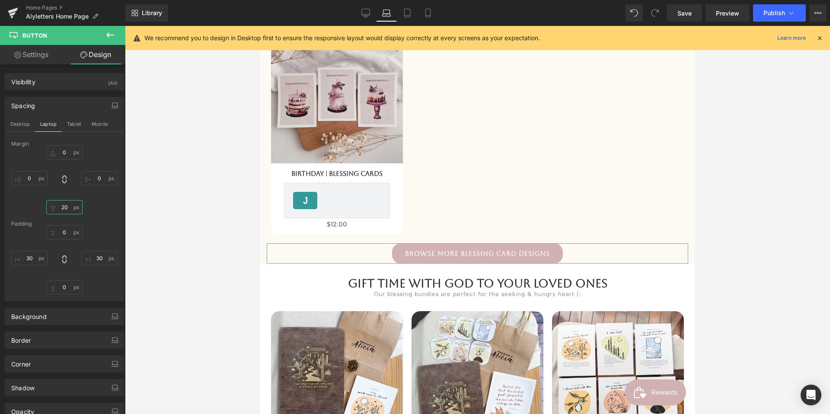
click at [61, 206] on input "20" at bounding box center [64, 207] width 36 height 14
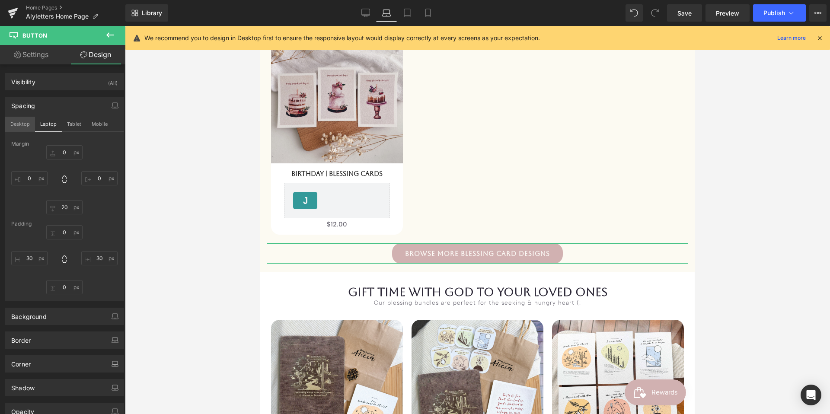
click at [24, 125] on button "Desktop" at bounding box center [20, 124] width 30 height 15
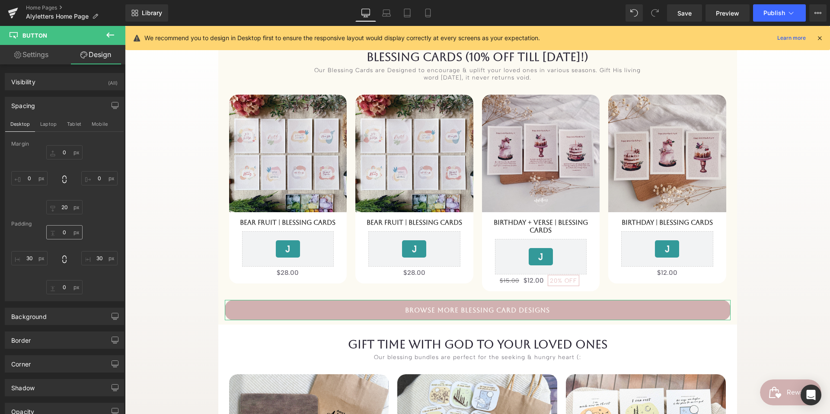
scroll to position [352, 0]
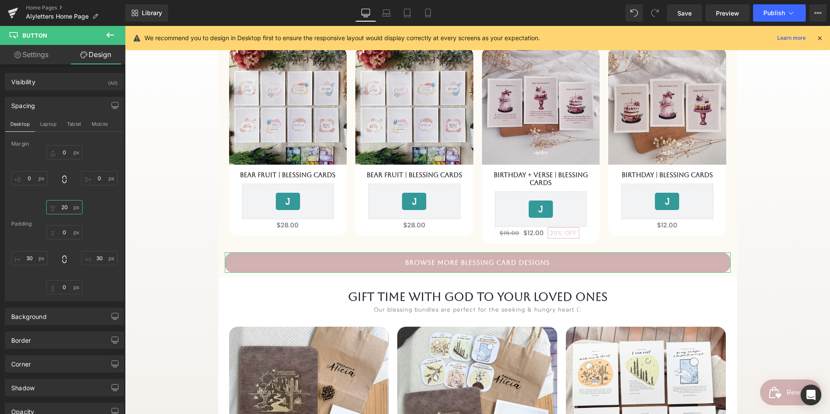
click at [59, 205] on input "20" at bounding box center [64, 207] width 36 height 14
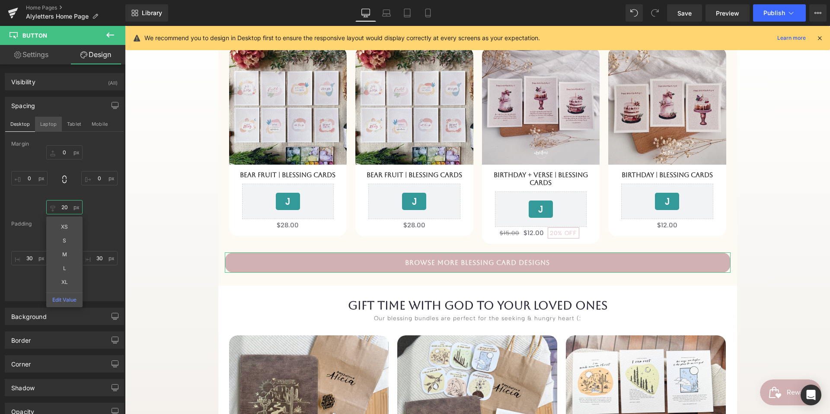
type input "20"
drag, startPoint x: 45, startPoint y: 122, endPoint x: 105, endPoint y: 230, distance: 122.5
click at [45, 122] on button "Laptop" at bounding box center [48, 124] width 27 height 15
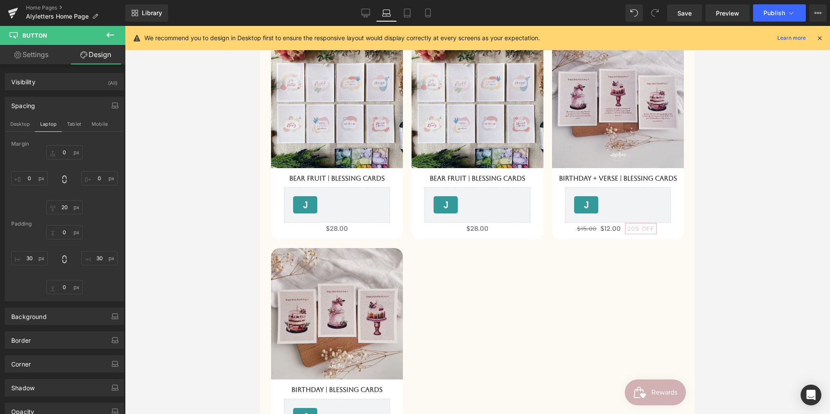
scroll to position [370, 0]
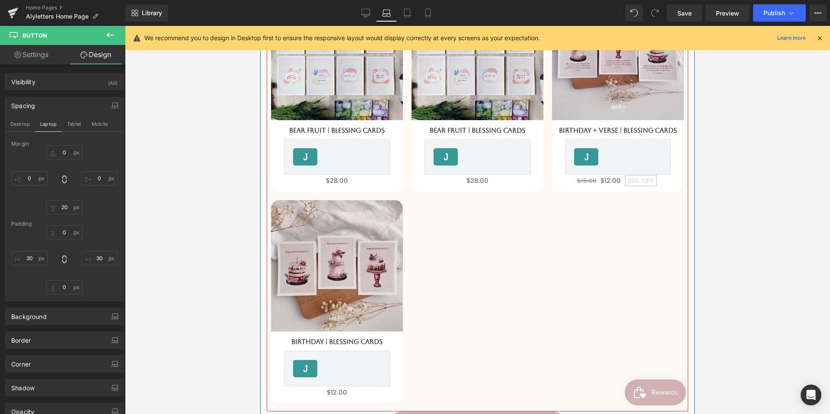
click at [531, 224] on div "Sale Off 2800 % (P) Image Bear Fruit | Blessing Cards (P) Title [DOMAIN_NAME] R…" at bounding box center [478, 191] width 422 height 441
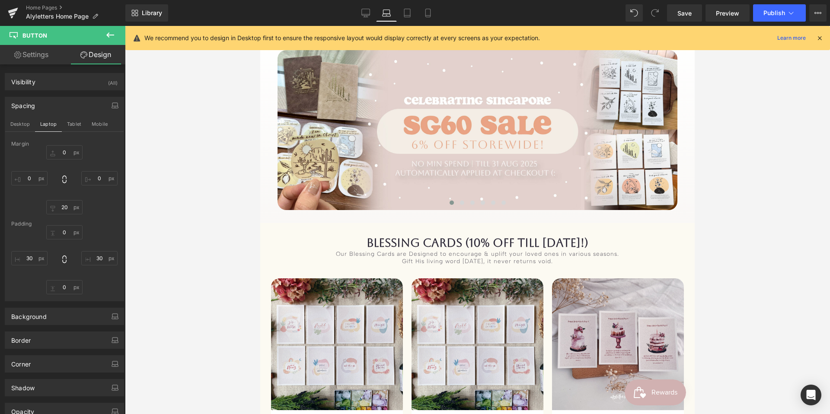
scroll to position [70, 0]
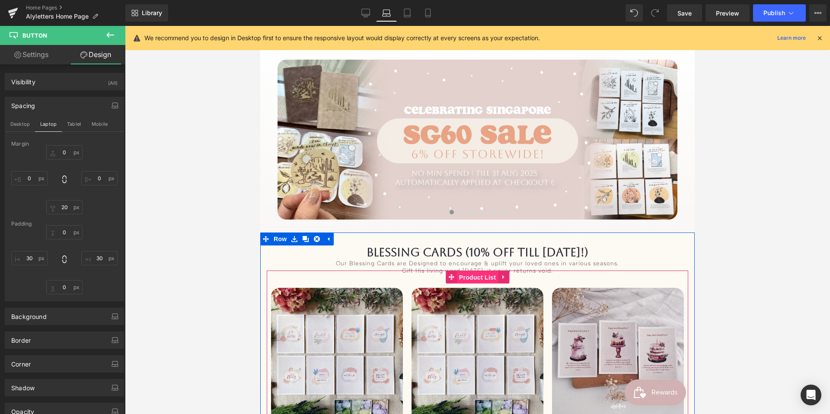
click at [474, 284] on span "Product List" at bounding box center [477, 277] width 41 height 13
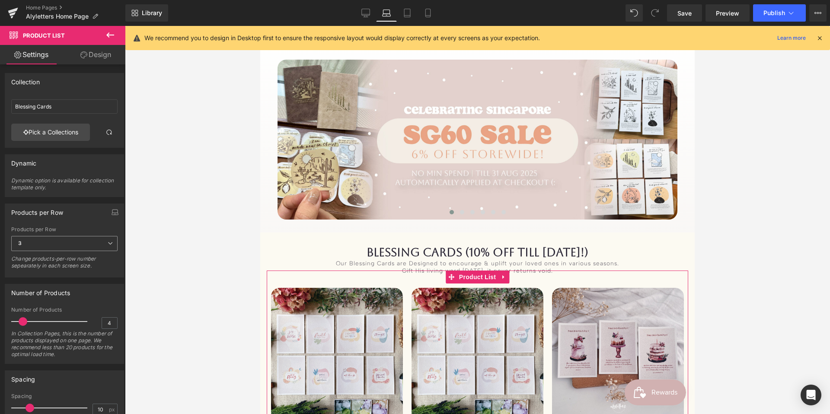
click at [66, 244] on span "3" at bounding box center [64, 243] width 106 height 15
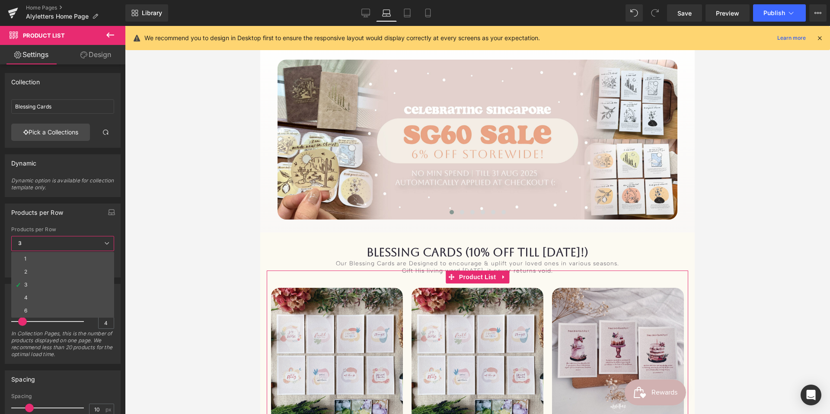
click at [42, 294] on li "4" at bounding box center [62, 297] width 103 height 13
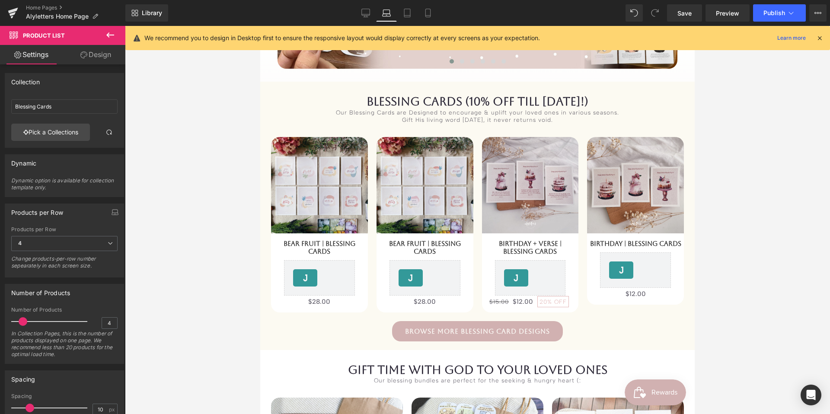
scroll to position [270, 0]
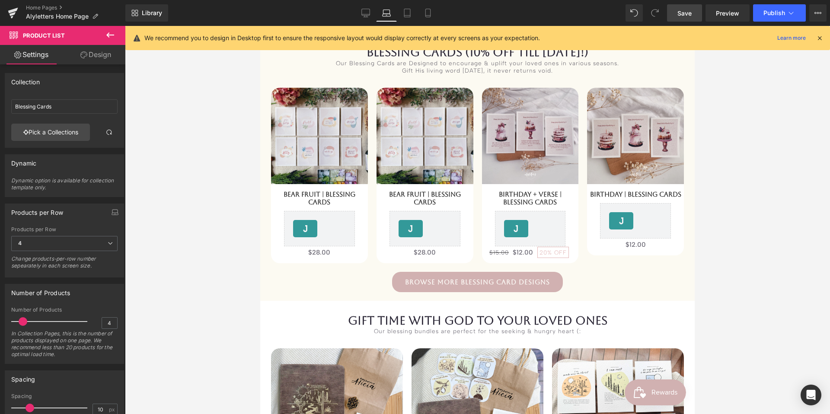
click at [692, 13] on span "Save" at bounding box center [685, 13] width 14 height 9
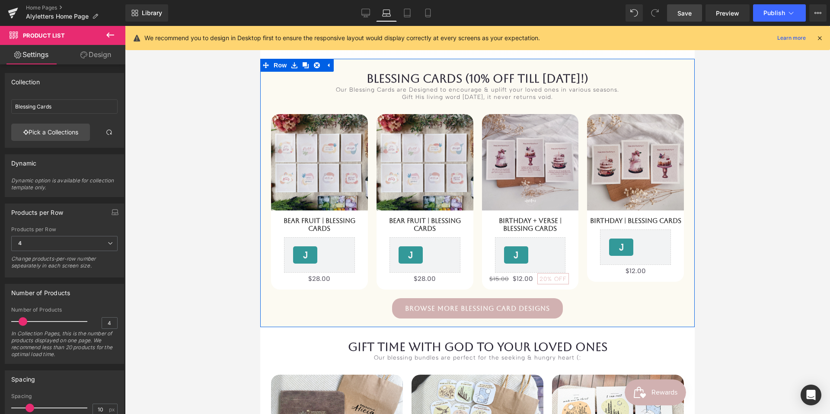
scroll to position [240, 0]
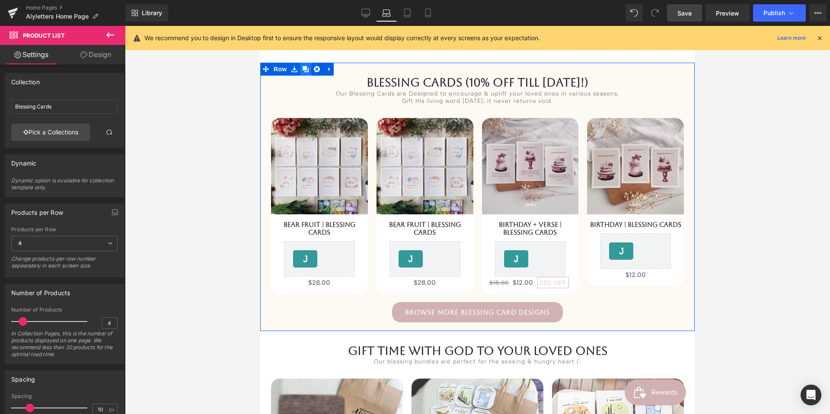
click at [308, 76] on link at bounding box center [305, 69] width 11 height 13
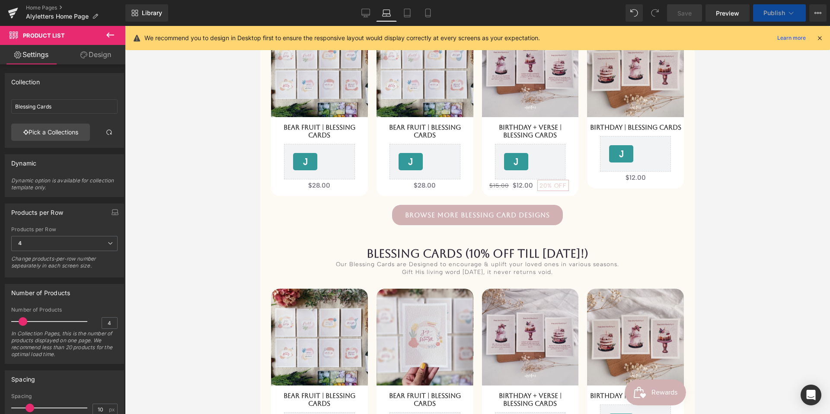
scroll to position [520, 0]
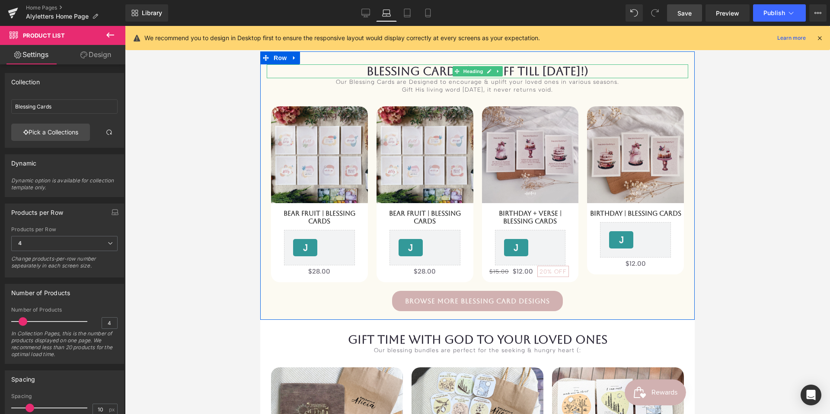
click at [371, 77] on h1 "BLESSing Cards (10% OFF till [DATE]!)" at bounding box center [478, 71] width 422 height 14
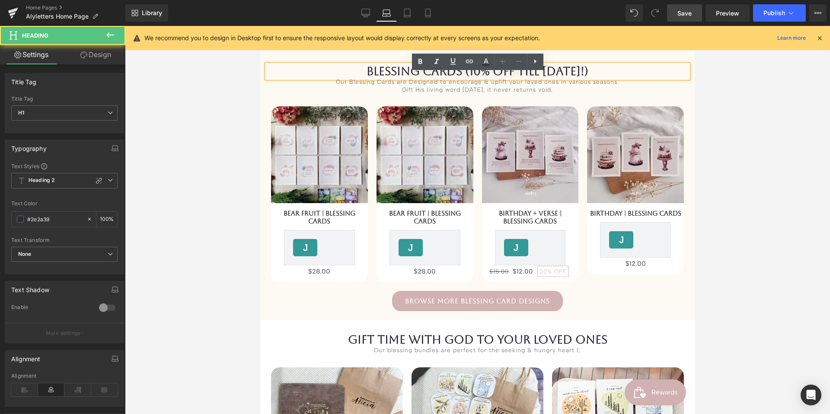
click at [367, 78] on h1 "BLESSing Cards (10% OFF till [DATE]!)" at bounding box center [478, 71] width 422 height 14
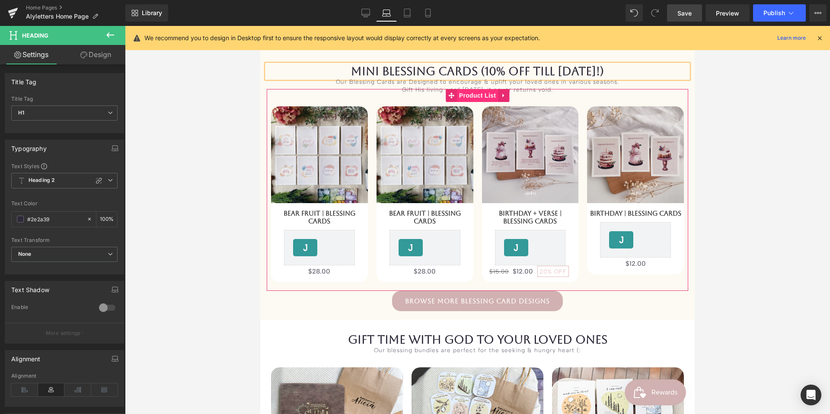
click at [486, 102] on span "Product List" at bounding box center [477, 95] width 41 height 13
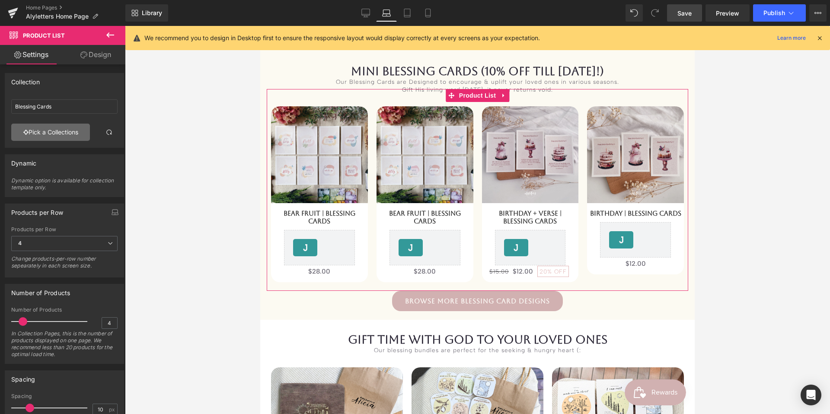
click at [53, 128] on link "Pick a Collections" at bounding box center [50, 132] width 79 height 17
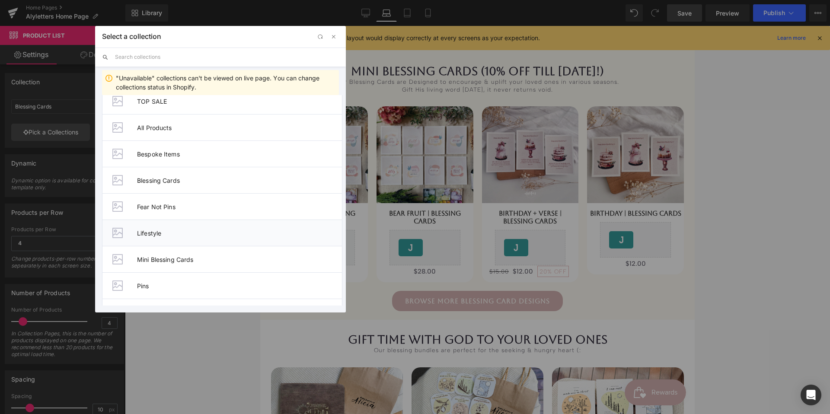
scroll to position [384, 0]
click at [168, 253] on span "Mini Blessing Cards" at bounding box center [239, 255] width 205 height 7
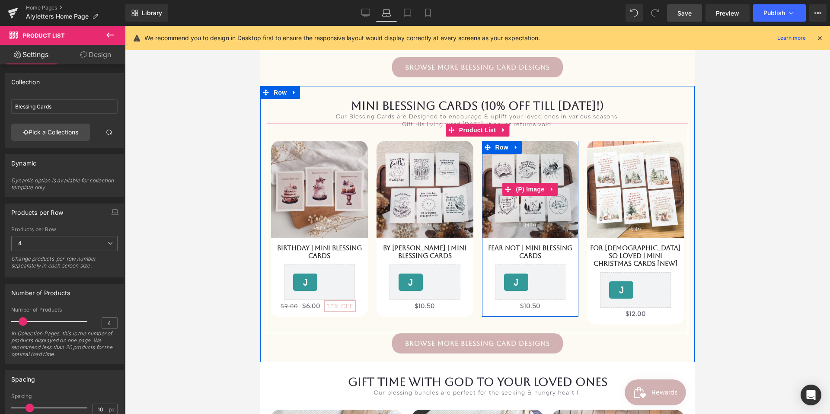
scroll to position [481, 0]
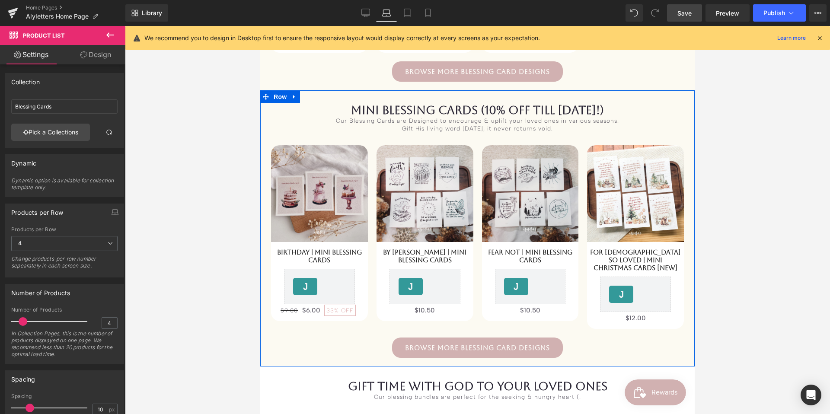
click at [412, 129] on div "Our Blessing Cards are Designed to encourage & uplift your loved ones in variou…" at bounding box center [478, 124] width 292 height 15
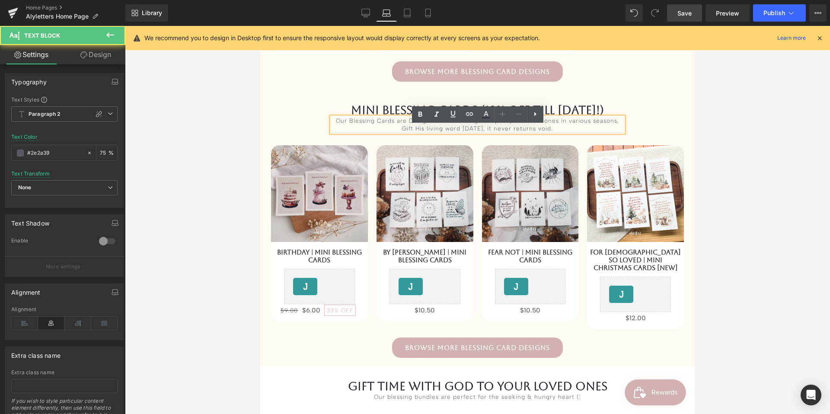
click at [335, 129] on div "Our Blessing Cards are Designed to encourage & uplift your loved ones in variou…" at bounding box center [478, 124] width 292 height 15
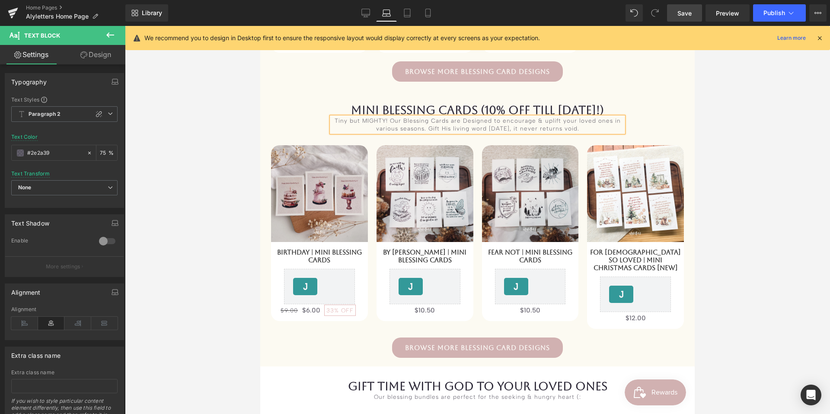
click at [406, 128] on div "Tiny but MIGHTY! Our Blessing Cards are Designed to encourage & uplift your lov…" at bounding box center [478, 124] width 292 height 15
click at [475, 129] on div "Tiny but MIGHTY! Our Mini Blessing Cards are Designed to encourage & uplift you…" at bounding box center [478, 124] width 292 height 15
click at [478, 129] on div "Tiny but MIGHTY! Our Mini Blessing Cards are handy to have Designed to encourag…" at bounding box center [478, 124] width 292 height 15
click at [542, 129] on div "Tiny but MIGHTY! Our Mini Blessing Cards are always handy to have Designed to e…" at bounding box center [478, 124] width 292 height 15
drag, startPoint x: 477, startPoint y: 130, endPoint x: 496, endPoint y: 129, distance: 19.0
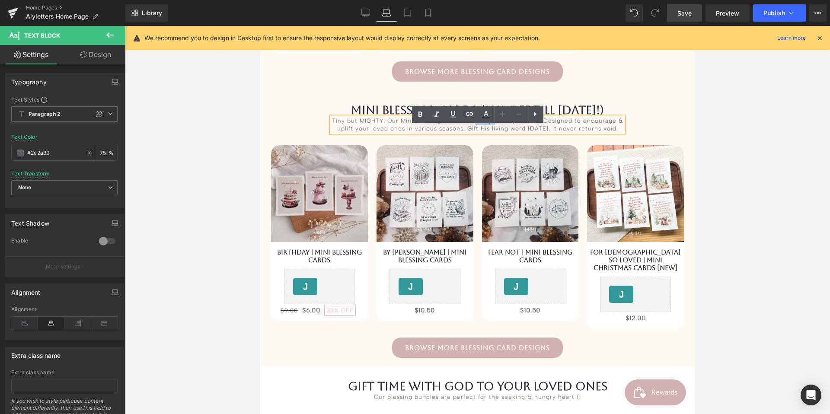
click at [496, 129] on div "Tiny but MIGHTY! Our Mini Blessing Cards are always handy to have Designed to e…" at bounding box center [478, 124] width 292 height 15
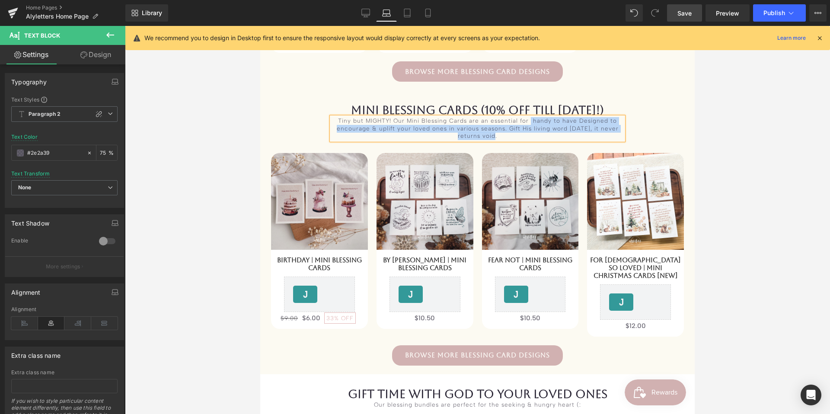
drag, startPoint x: 531, startPoint y: 129, endPoint x: 541, endPoint y: 143, distance: 16.2
click at [541, 140] on div "Tiny but MIGHTY! Our Mini Blessing Cards are an essential for handy to have Des…" at bounding box center [478, 128] width 292 height 23
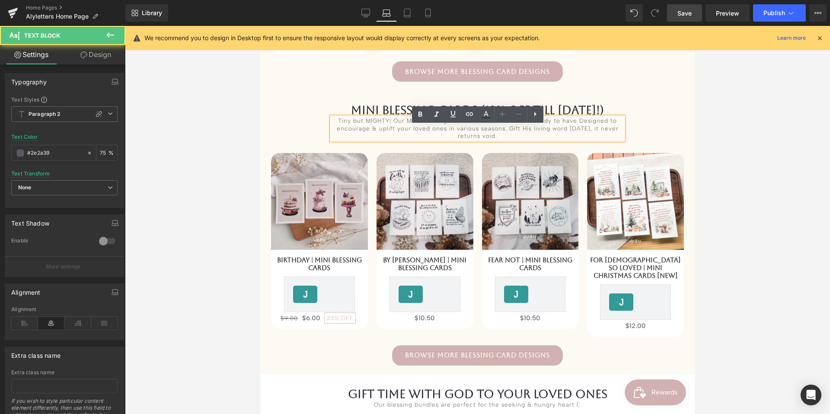
drag, startPoint x: 528, startPoint y: 131, endPoint x: 524, endPoint y: 131, distance: 4.8
click at [528, 131] on div "Tiny but MIGHTY! Our Mini Blessing Cards are an essential for handy to have Des…" at bounding box center [478, 128] width 292 height 23
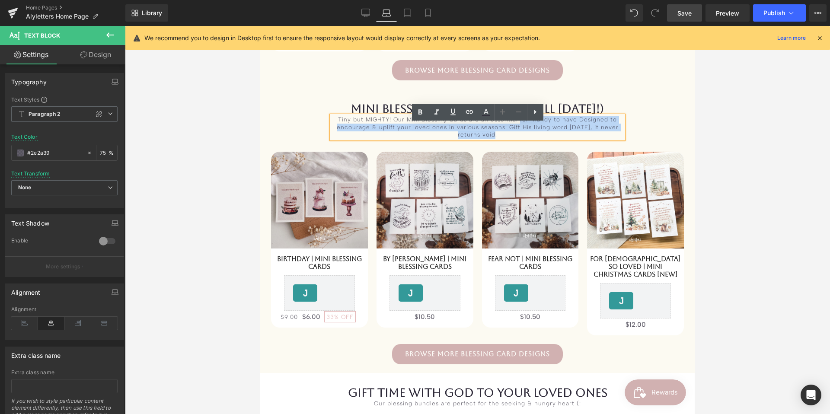
scroll to position [483, 0]
drag, startPoint x: 521, startPoint y: 131, endPoint x: 522, endPoint y: 144, distance: 13.9
click at [521, 144] on div "MINI BLESSing Cards (10% OFF till [DATE]!) Heading Tiny but MIGHTY! Our Mini Bl…" at bounding box center [477, 236] width 435 height 271
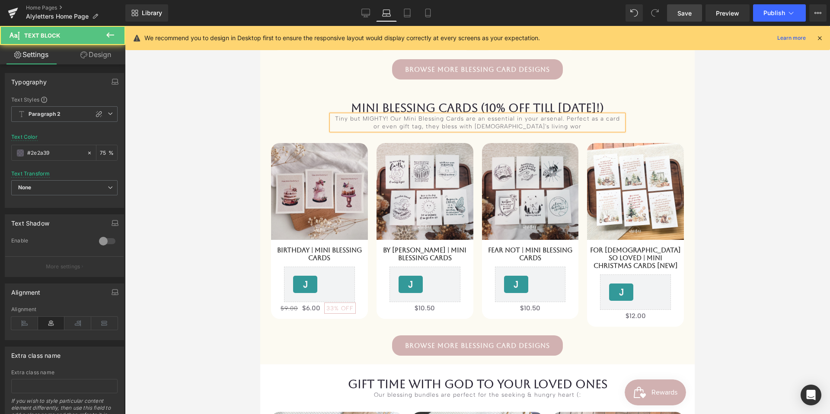
click at [482, 130] on div "Tiny but MIGHTY! Our Mini Blessing Cards are an essential in your arsenal. Perf…" at bounding box center [478, 122] width 292 height 15
click at [566, 130] on div "Tiny but MIGHTY! Our Mini Blessing Cards are an essential in your arsenal. Perf…" at bounding box center [478, 122] width 292 height 15
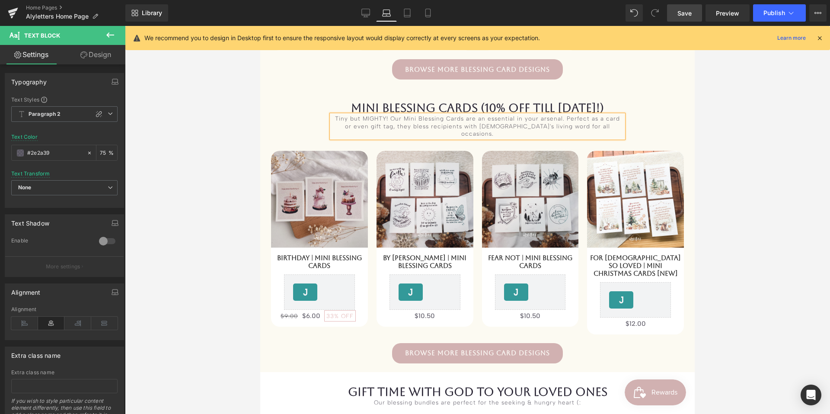
click at [678, 129] on div "MINI BLESSing Cards (10% OFF till [DATE]!) Heading Tiny but MIGHTY! Our Mini Bl…" at bounding box center [477, 236] width 435 height 271
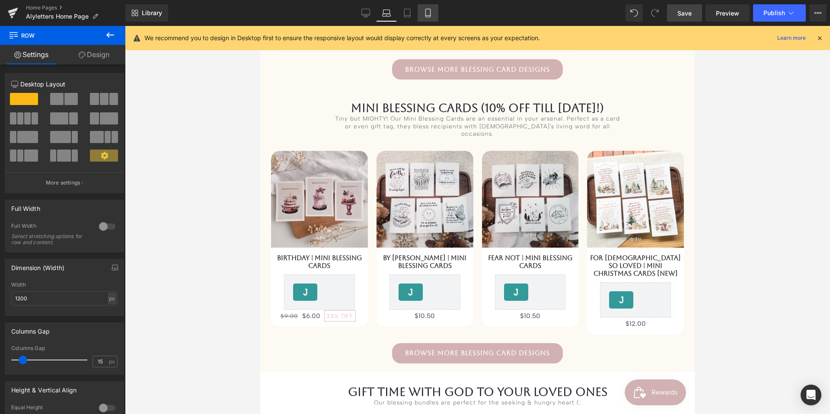
drag, startPoint x: 407, startPoint y: 11, endPoint x: 422, endPoint y: 20, distance: 17.1
click at [407, 11] on icon at bounding box center [407, 13] width 9 height 9
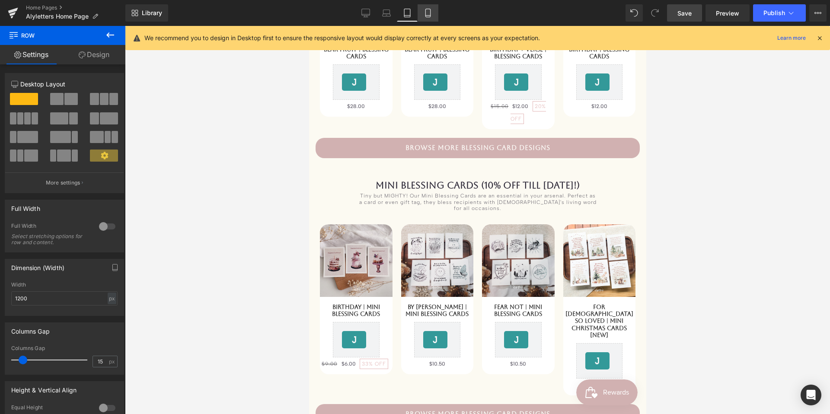
scroll to position [449, 0]
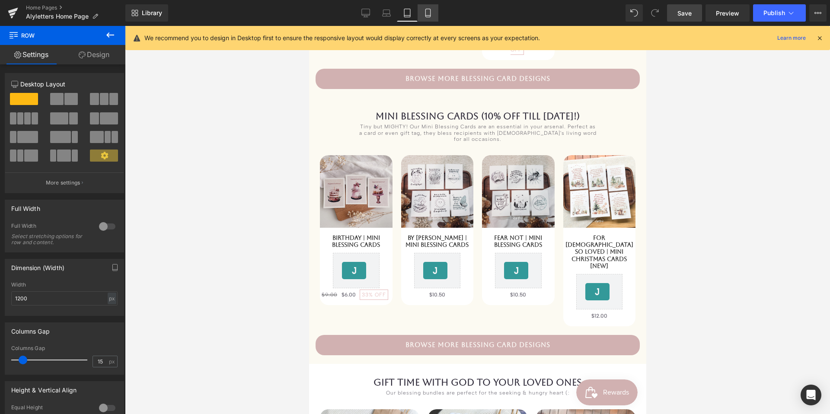
click at [430, 17] on icon at bounding box center [427, 13] width 5 height 8
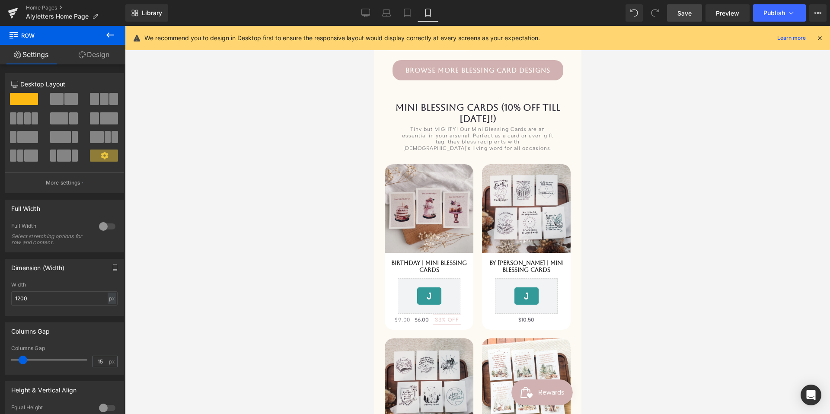
scroll to position [570, 0]
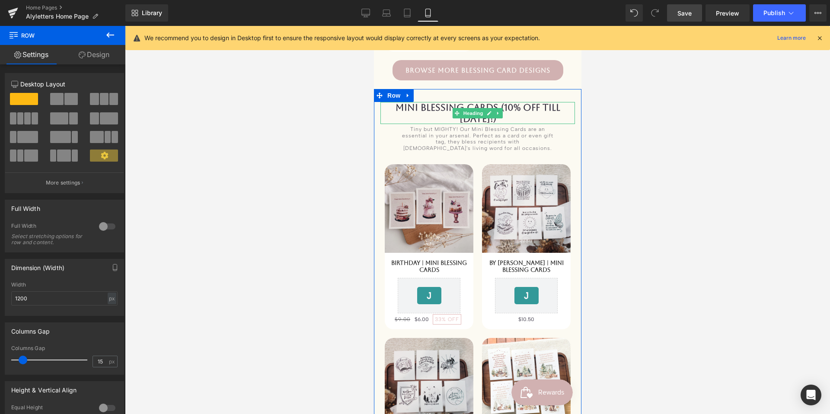
click at [517, 115] on h1 "MINI BLESSing Cards (10% OFF till [DATE]!)" at bounding box center [477, 113] width 195 height 22
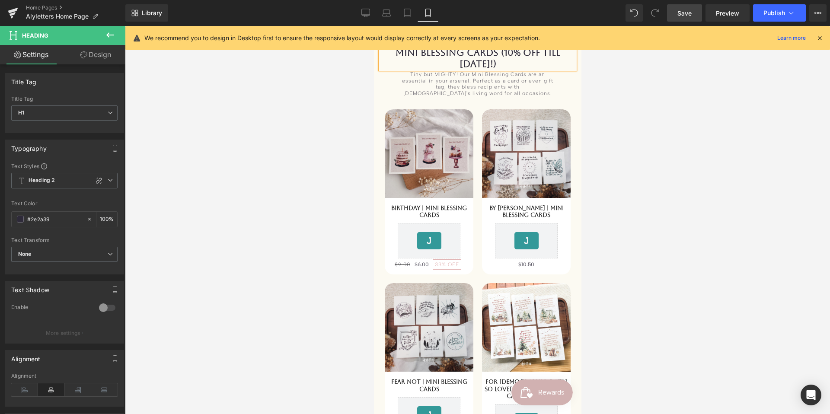
scroll to position [614, 0]
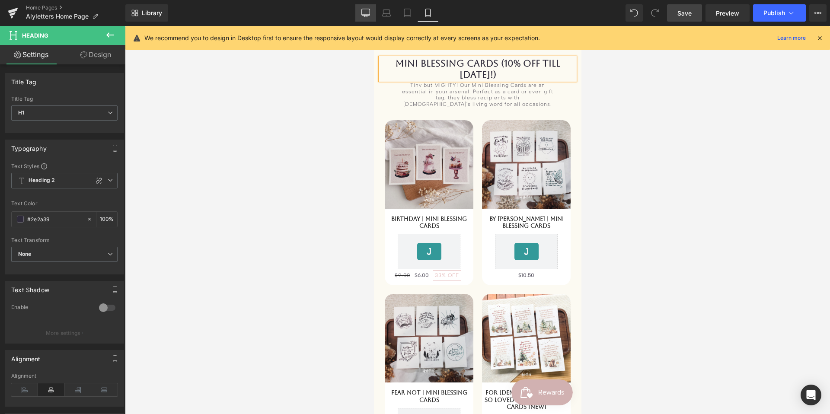
drag, startPoint x: 370, startPoint y: 15, endPoint x: 521, endPoint y: 79, distance: 164.7
click at [370, 15] on icon at bounding box center [366, 12] width 8 height 6
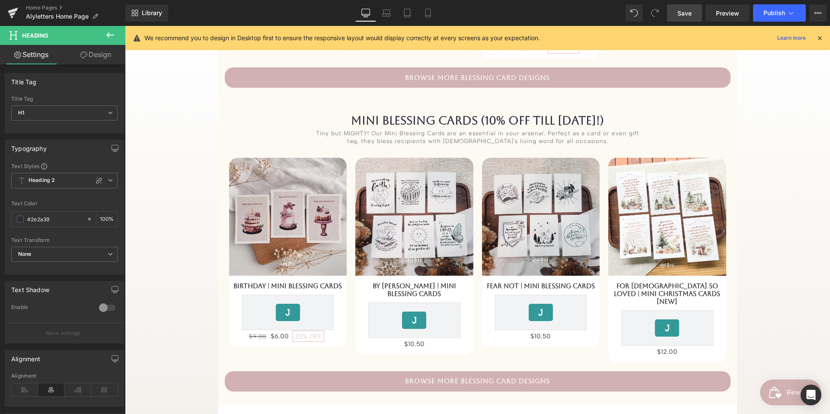
scroll to position [585, 0]
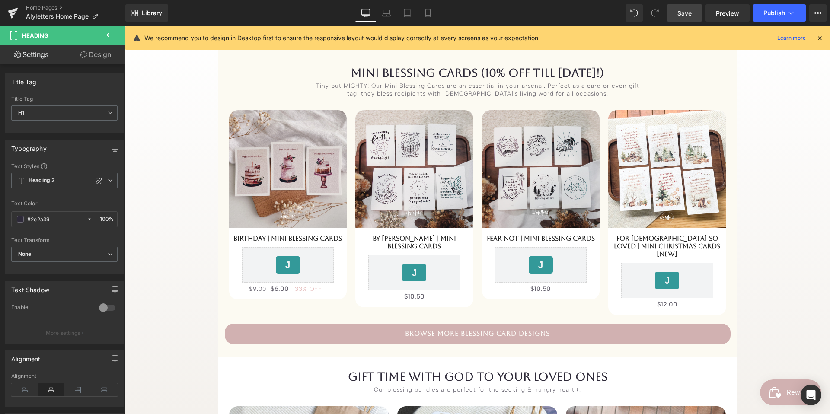
click at [691, 15] on span "Save" at bounding box center [685, 13] width 14 height 9
click at [788, 16] on icon at bounding box center [791, 13] width 9 height 9
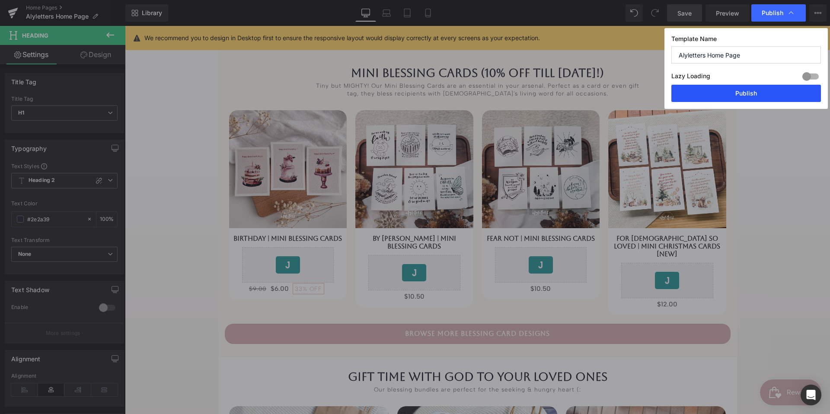
drag, startPoint x: 753, startPoint y: 98, endPoint x: 628, endPoint y: 72, distance: 127.7
click at [753, 98] on button "Publish" at bounding box center [747, 93] width 150 height 17
